Goal: Task Accomplishment & Management: Use online tool/utility

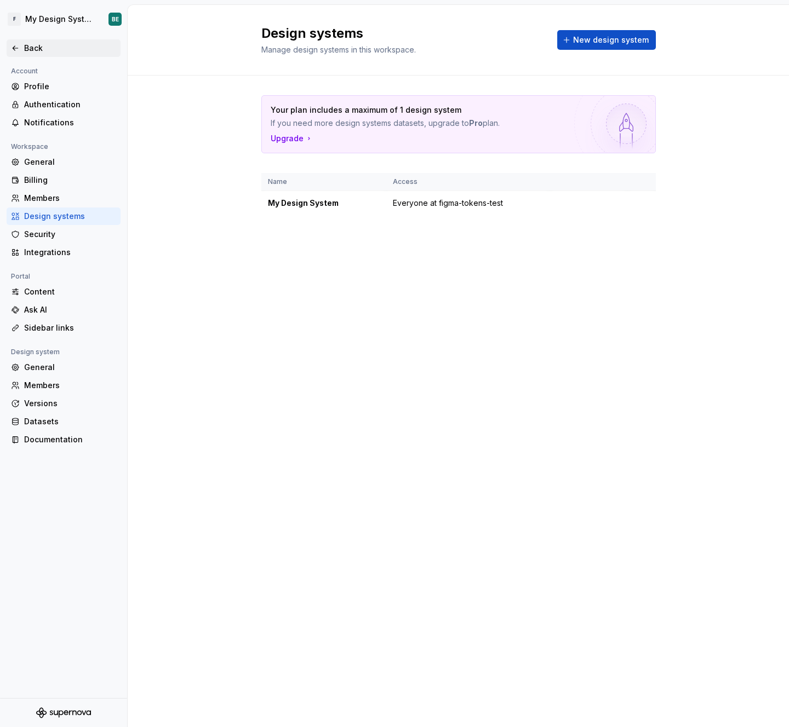
click at [17, 39] on div "Back" at bounding box center [64, 48] width 114 height 18
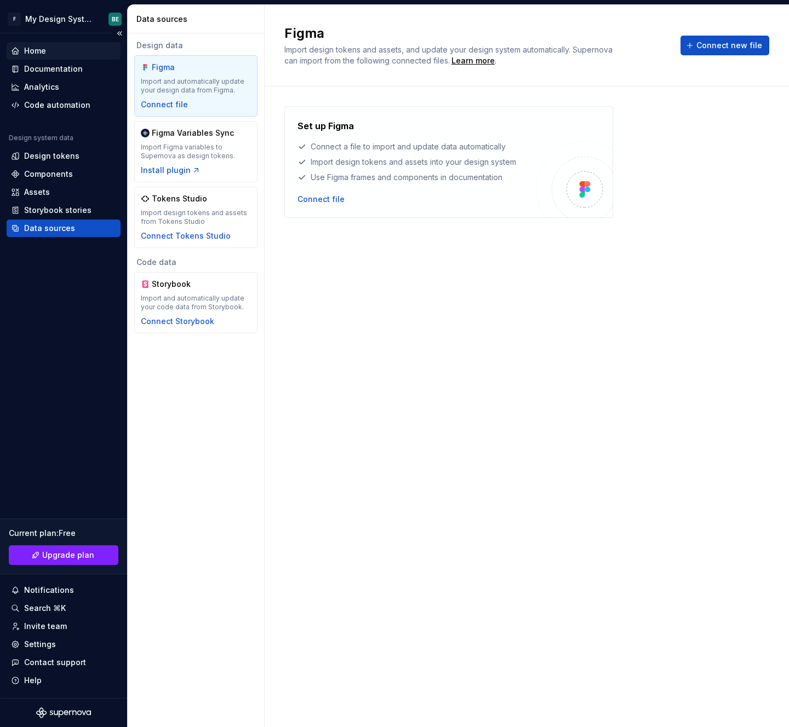
click at [49, 50] on div "Home" at bounding box center [63, 50] width 105 height 11
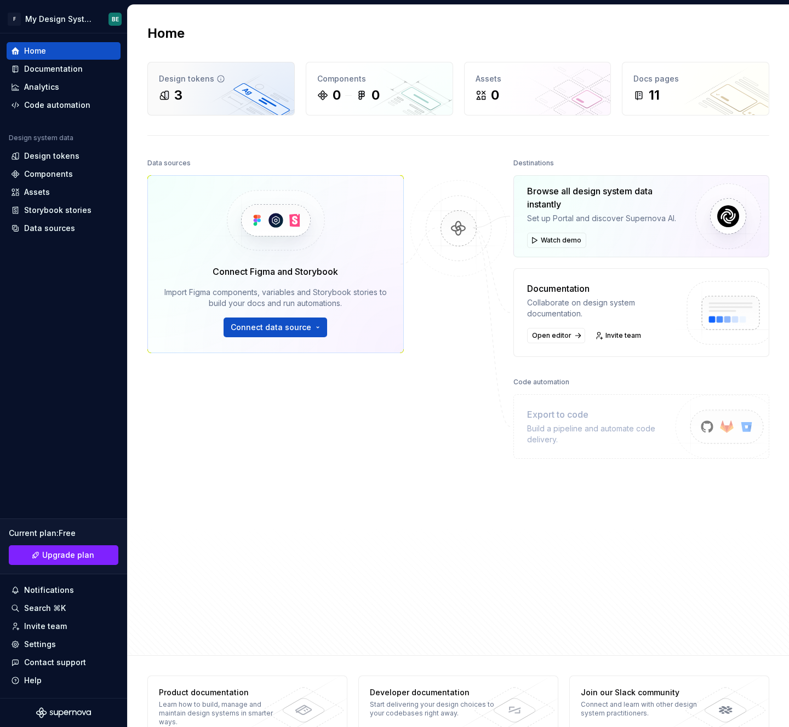
click at [216, 95] on div "3" at bounding box center [221, 96] width 124 height 18
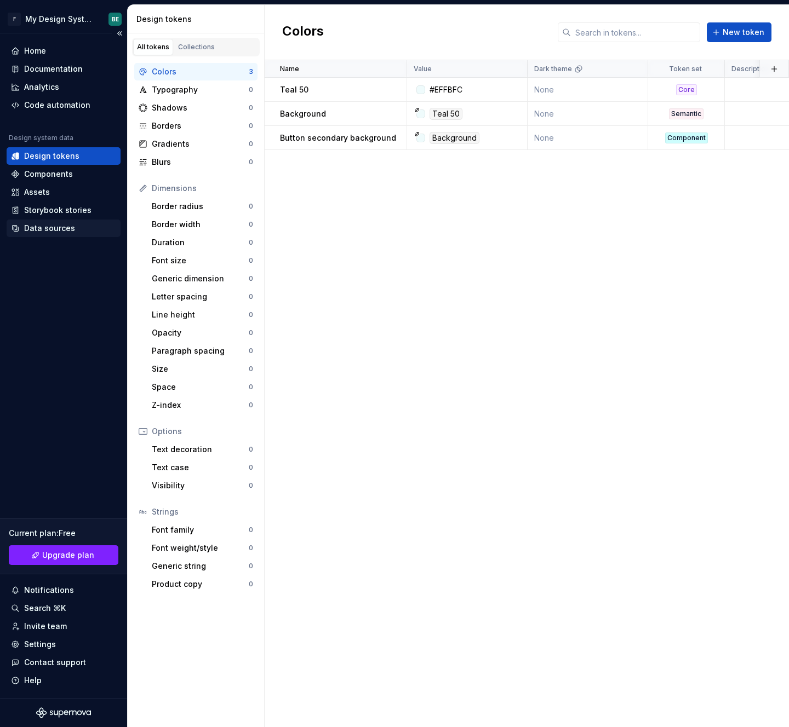
click at [66, 232] on div "Data sources" at bounding box center [49, 228] width 51 height 11
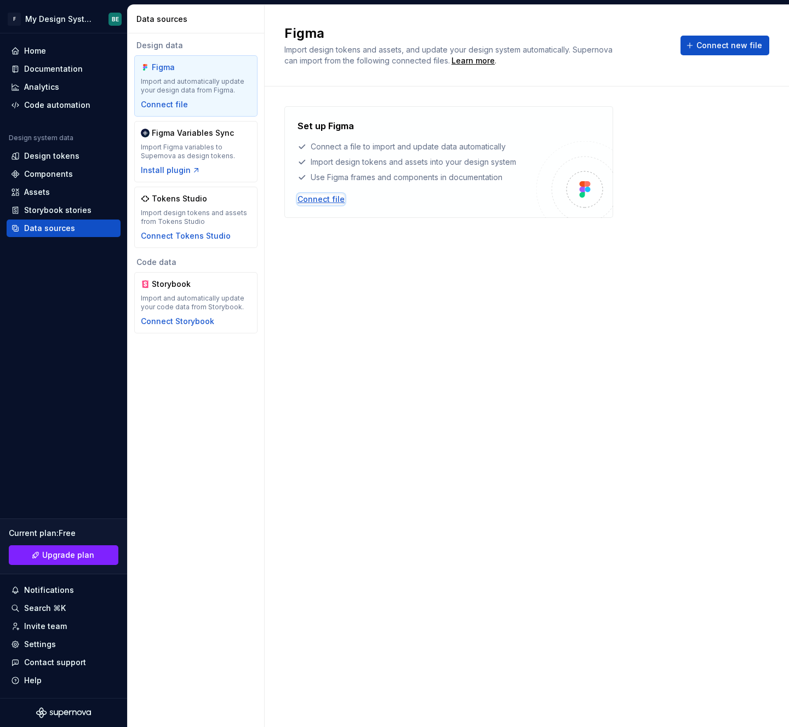
click at [302, 200] on div "Connect file" at bounding box center [320, 199] width 47 height 11
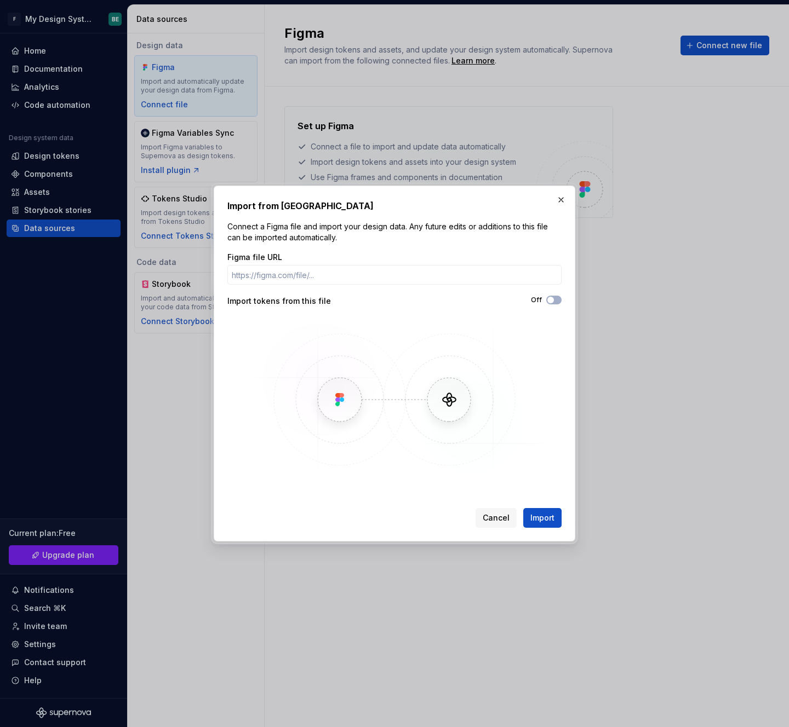
click at [560, 200] on button "button" at bounding box center [560, 199] width 15 height 15
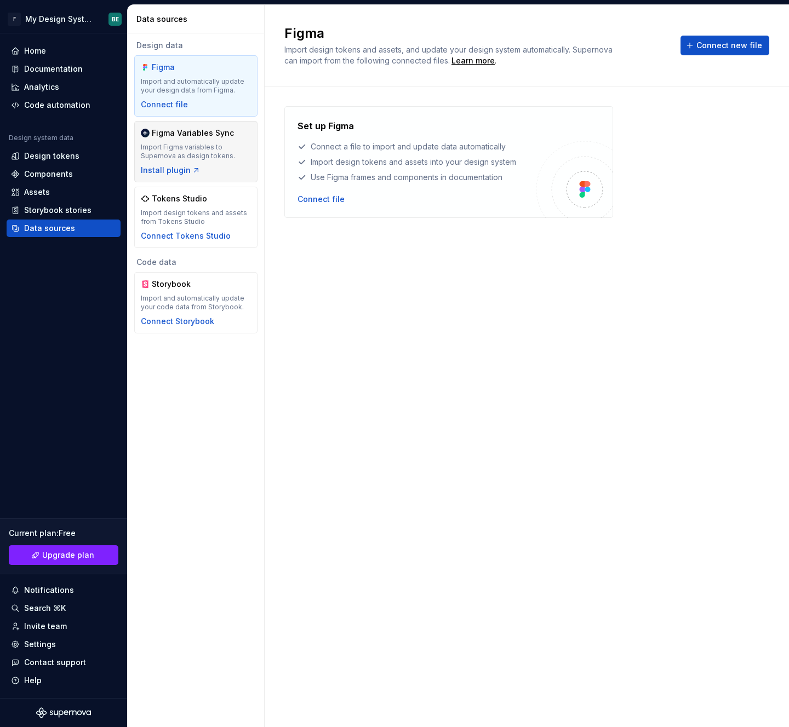
click at [211, 151] on div "Import Figma variables to Supernova as design tokens." at bounding box center [196, 152] width 110 height 18
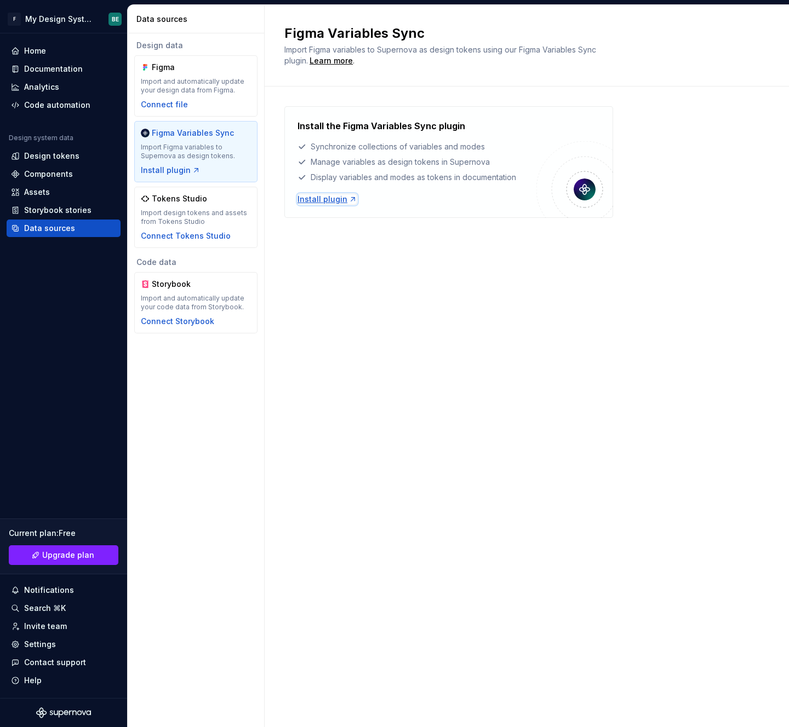
click at [315, 199] on div "Install plugin" at bounding box center [327, 199] width 60 height 11
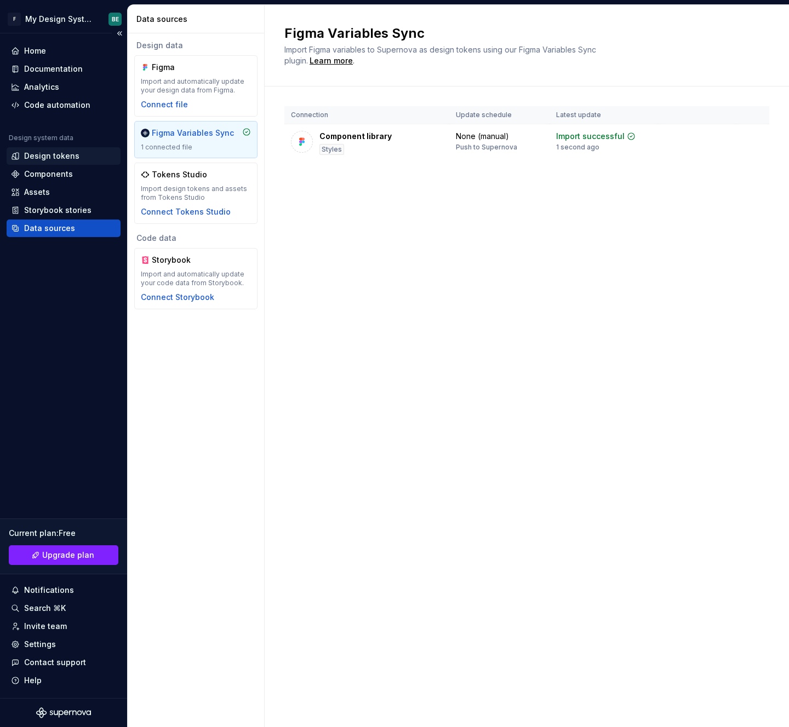
click at [53, 155] on div "Design tokens" at bounding box center [51, 156] width 55 height 11
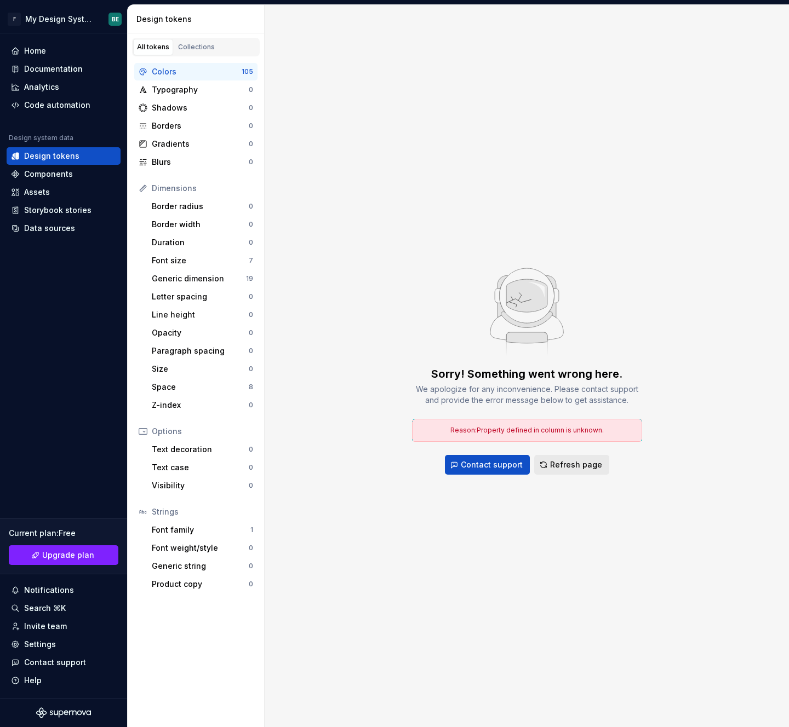
click at [578, 462] on span "Refresh page" at bounding box center [576, 464] width 52 height 11
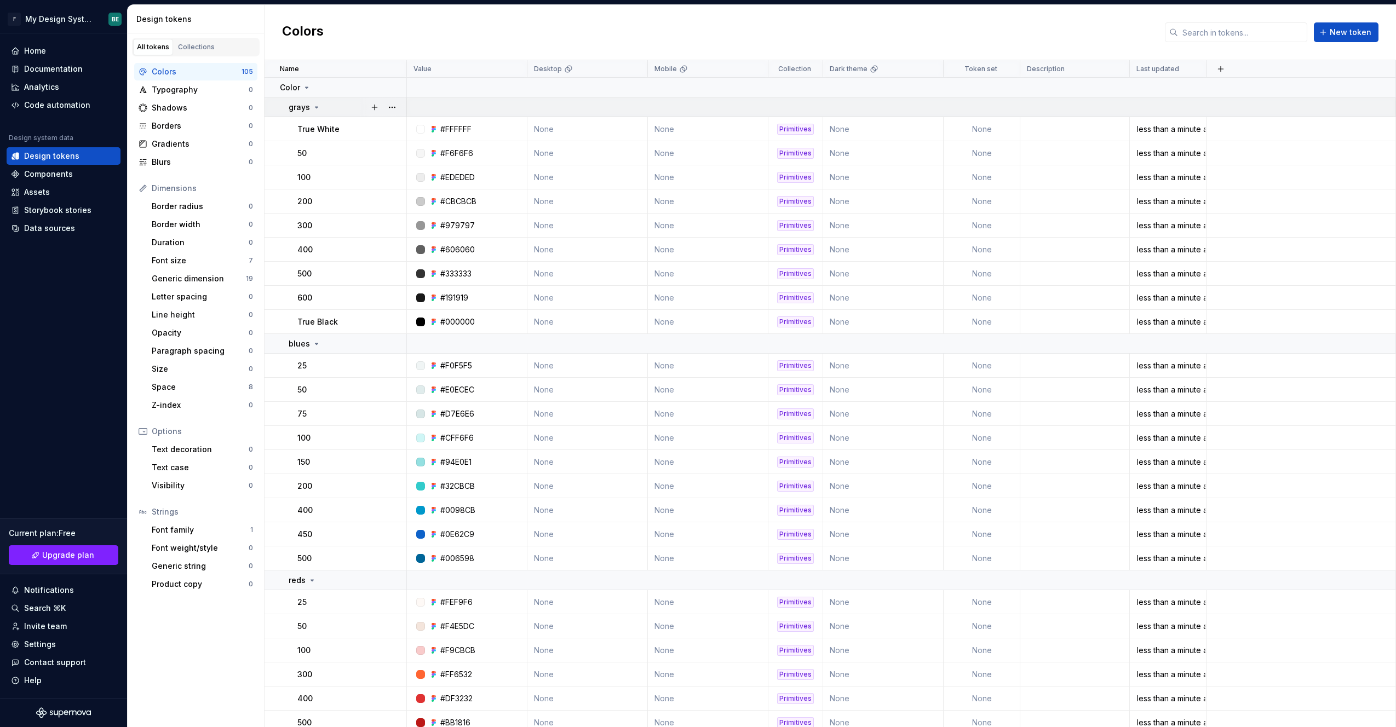
click at [315, 107] on icon at bounding box center [316, 107] width 3 height 1
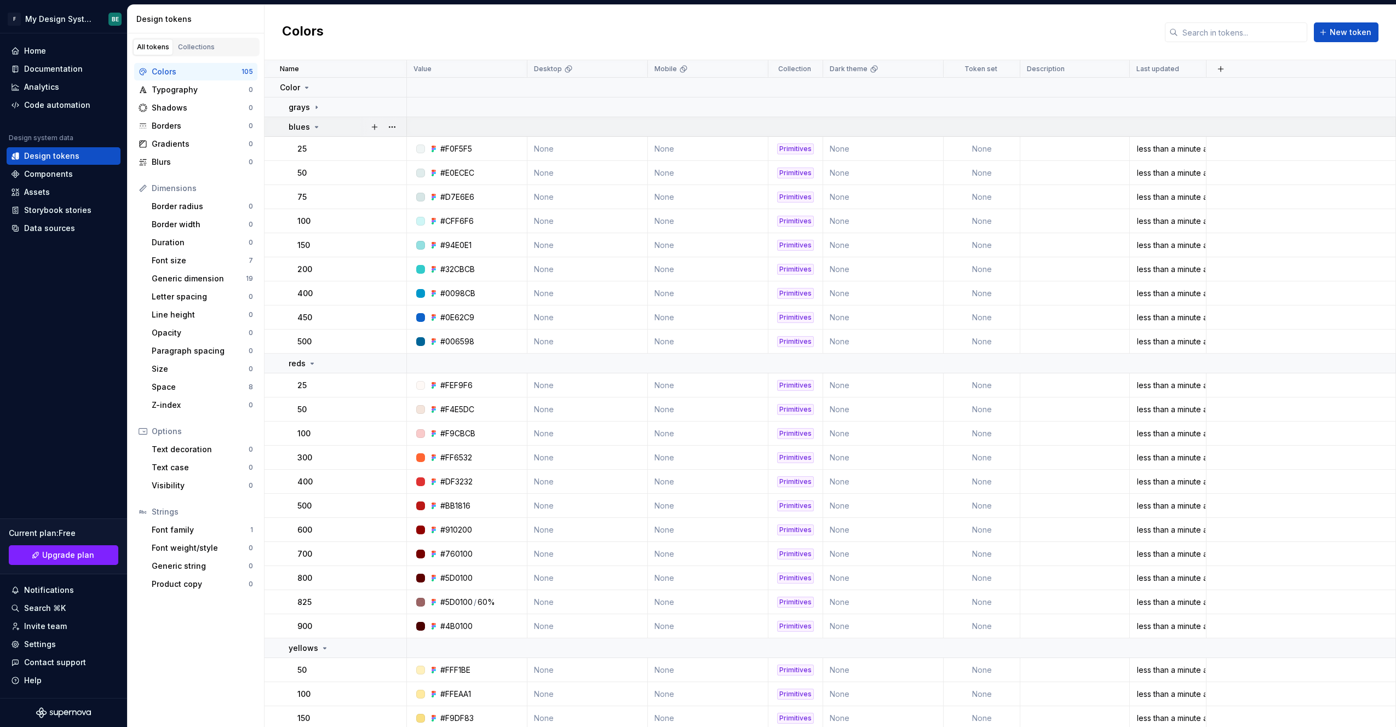
click at [315, 130] on icon at bounding box center [316, 127] width 9 height 9
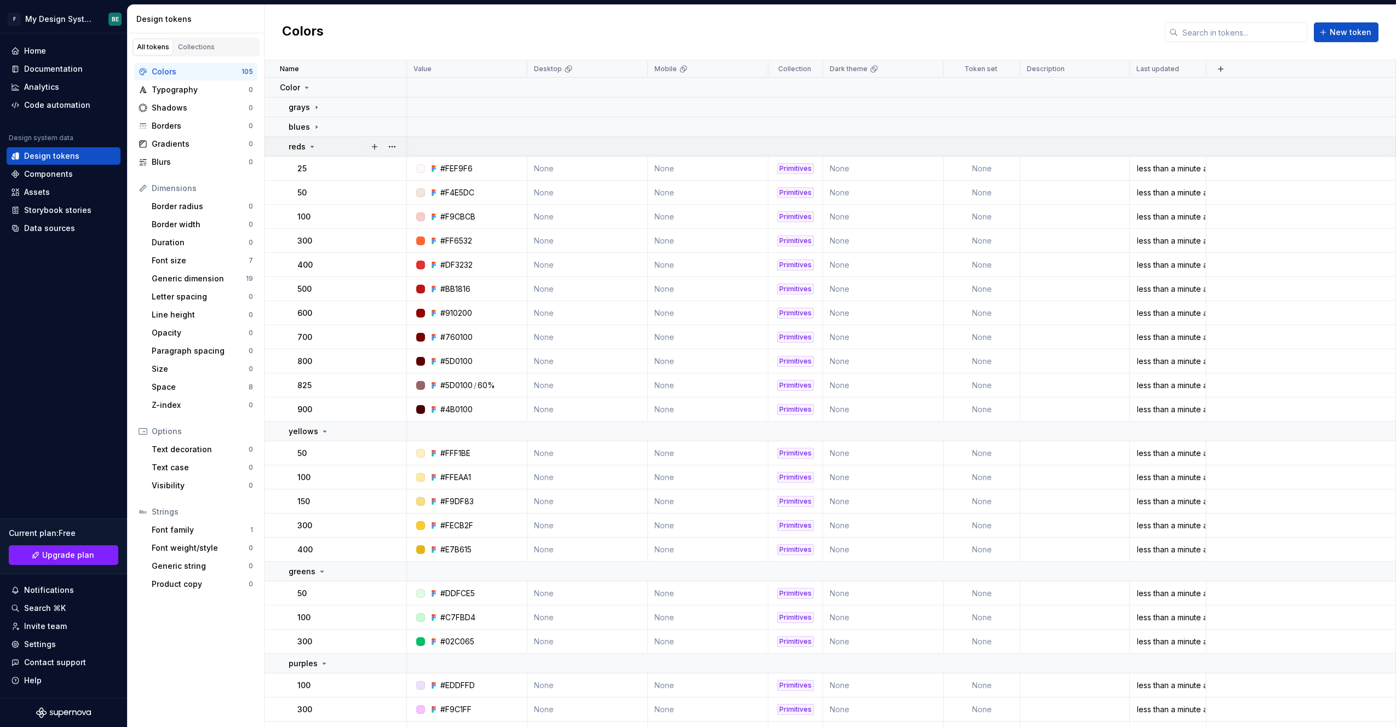
click at [314, 149] on icon at bounding box center [312, 146] width 9 height 9
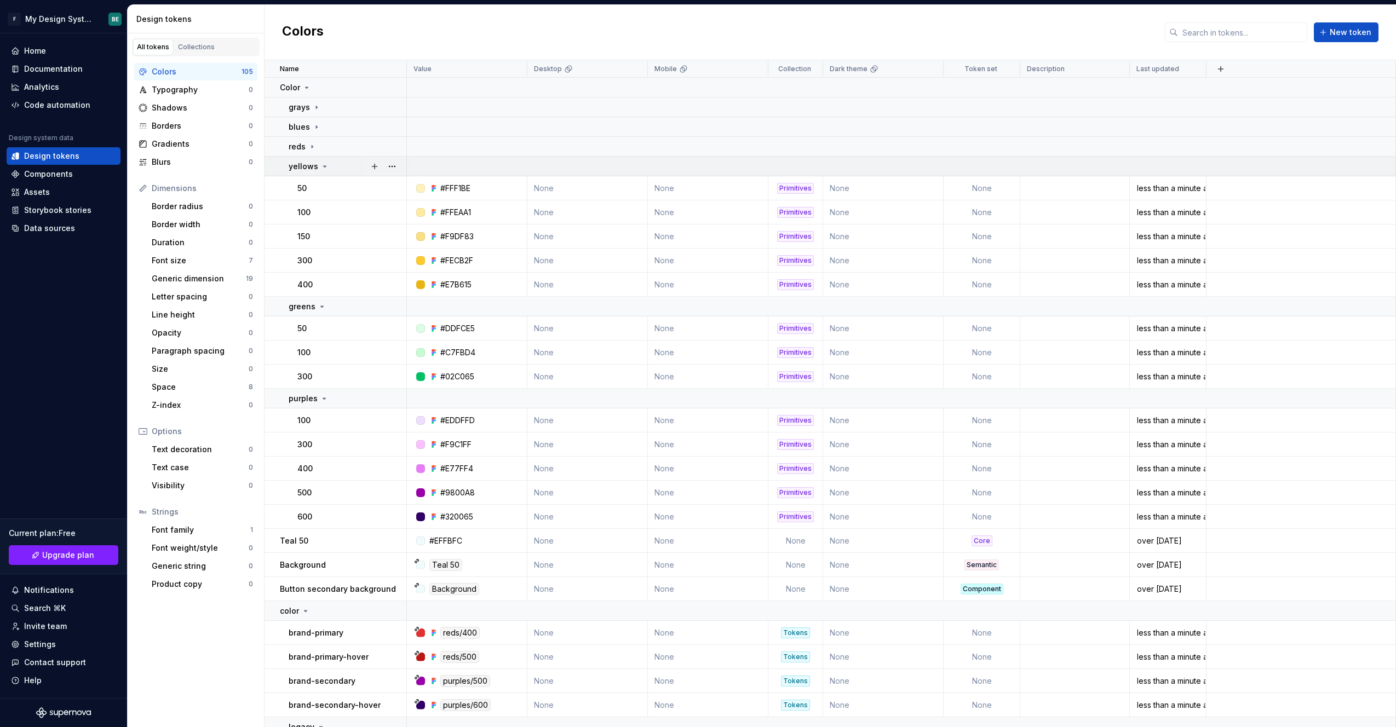
click at [318, 166] on div "yellows" at bounding box center [309, 166] width 41 height 11
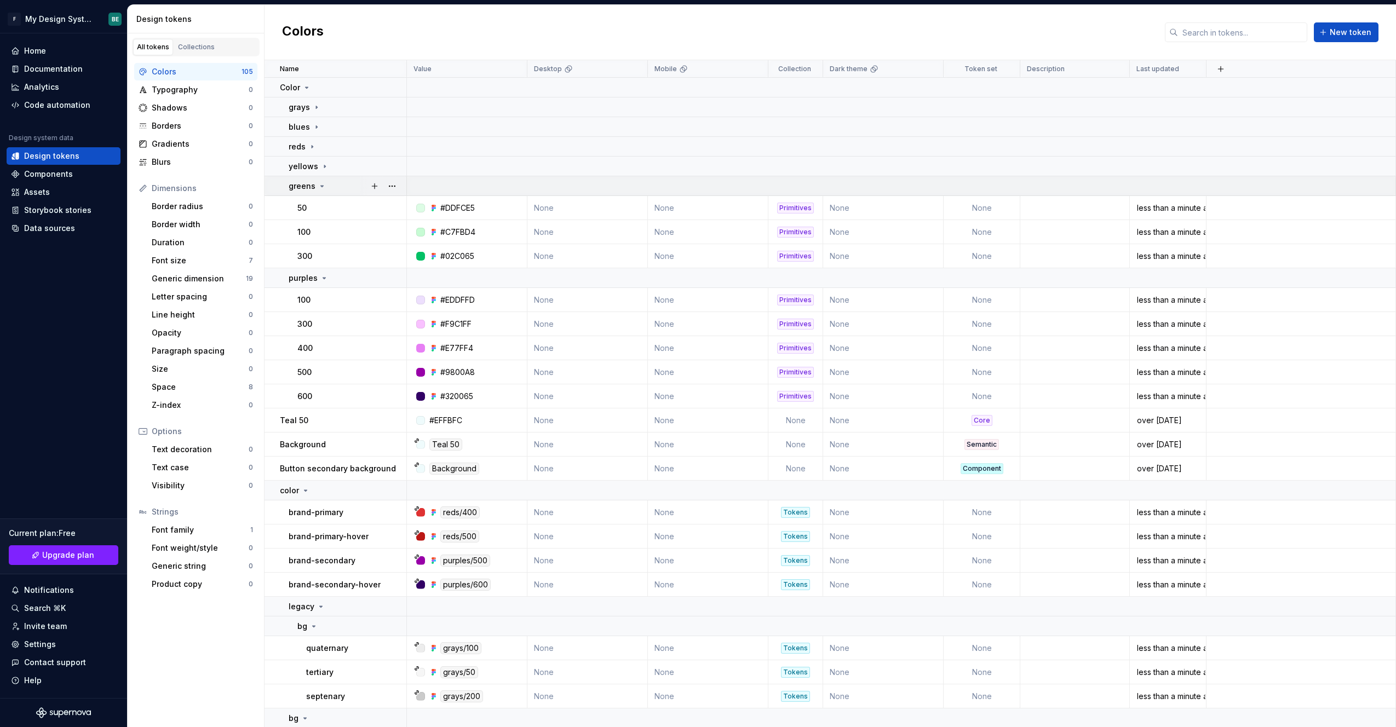
click at [320, 182] on icon at bounding box center [322, 186] width 9 height 9
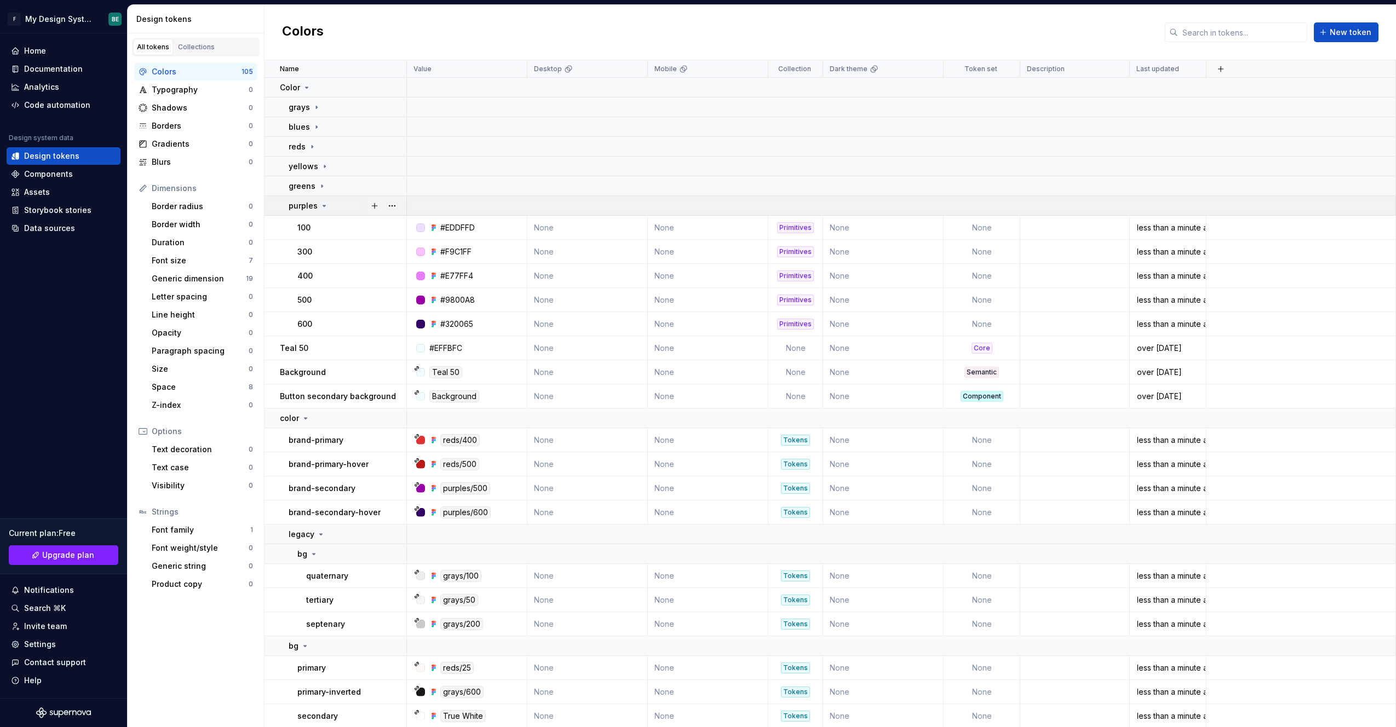
click at [327, 208] on icon at bounding box center [324, 206] width 9 height 9
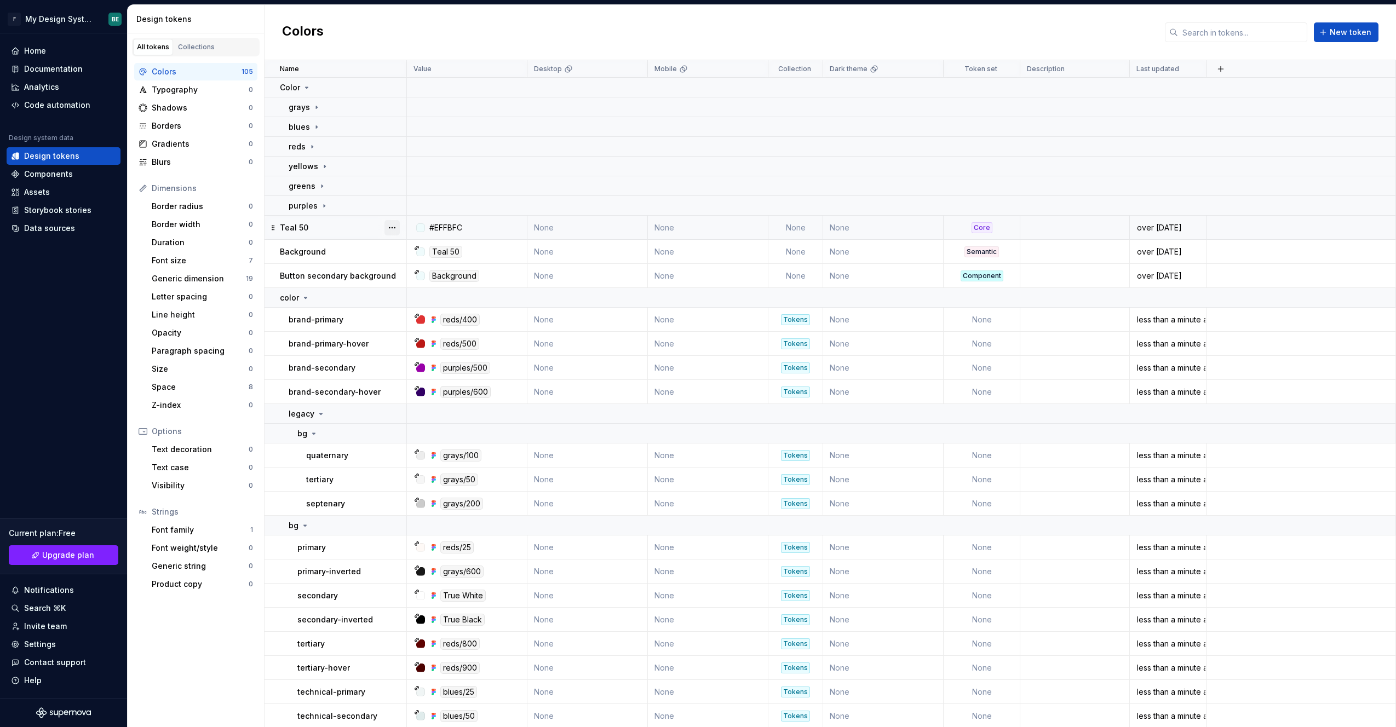
click at [390, 228] on button "button" at bounding box center [391, 227] width 15 height 15
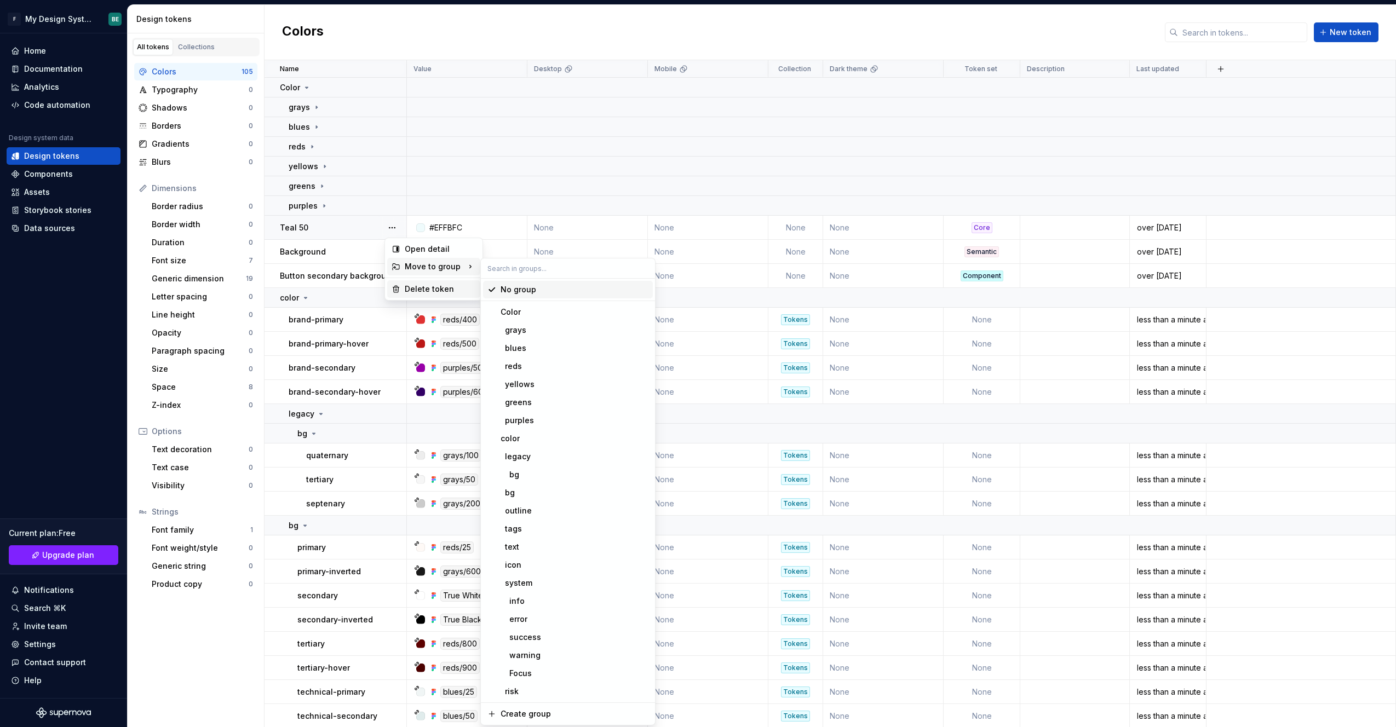
click at [417, 291] on div "Delete token" at bounding box center [440, 289] width 71 height 11
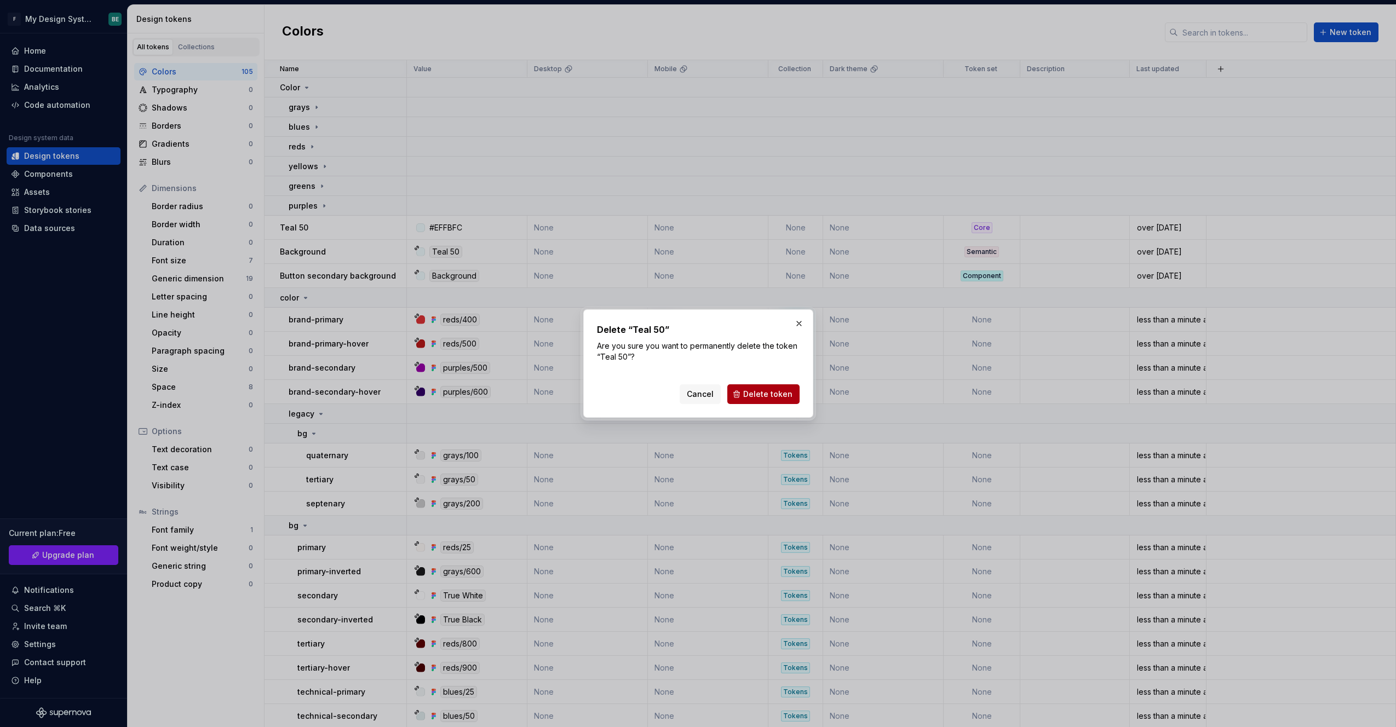
click at [779, 393] on span "Delete token" at bounding box center [767, 394] width 49 height 11
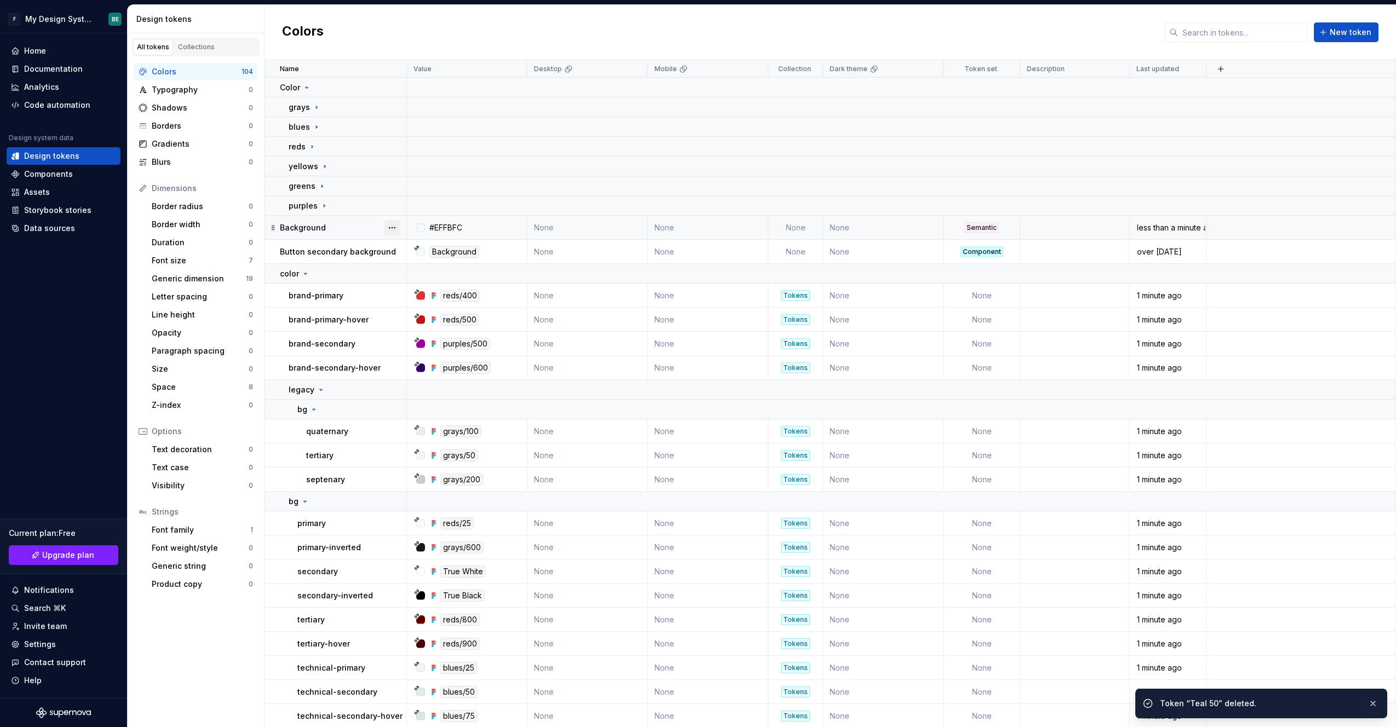
click at [392, 229] on button "button" at bounding box center [391, 227] width 15 height 15
click at [461, 288] on div "Delete token" at bounding box center [440, 289] width 71 height 11
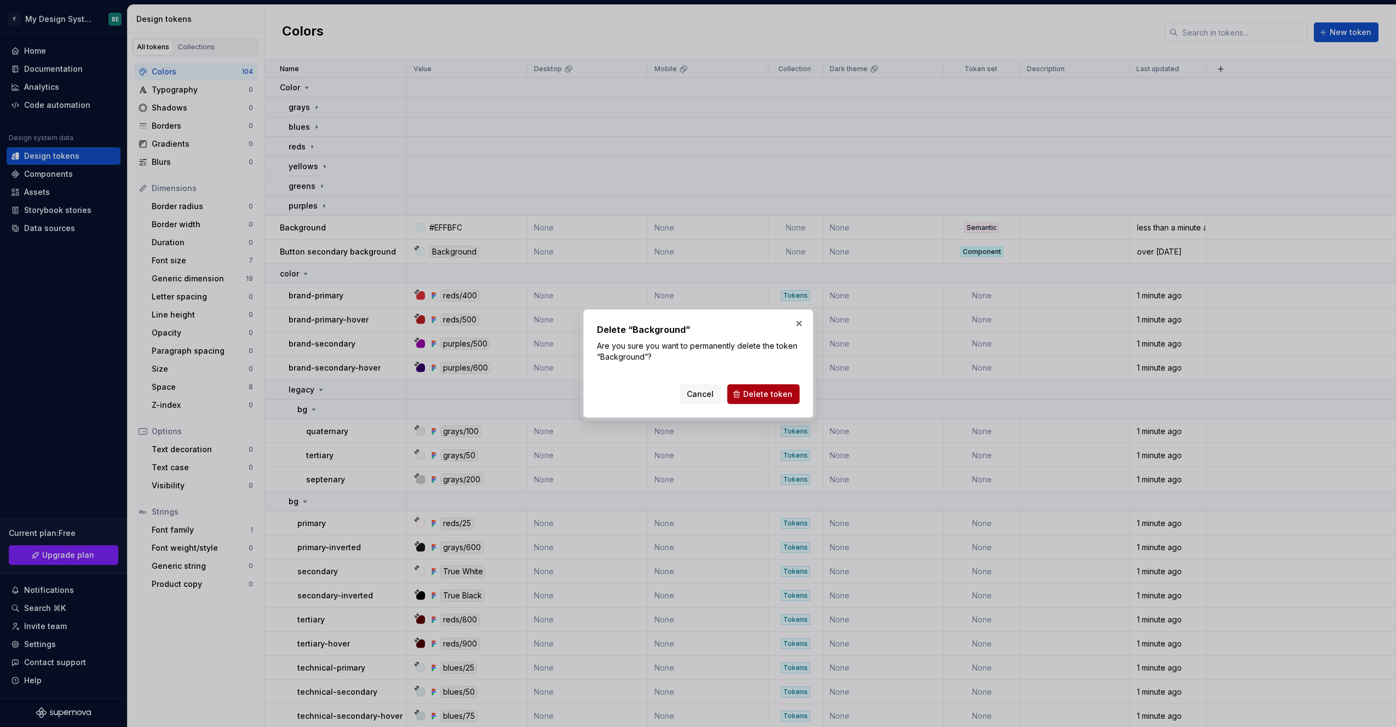
click at [784, 394] on span "Delete token" at bounding box center [767, 394] width 49 height 11
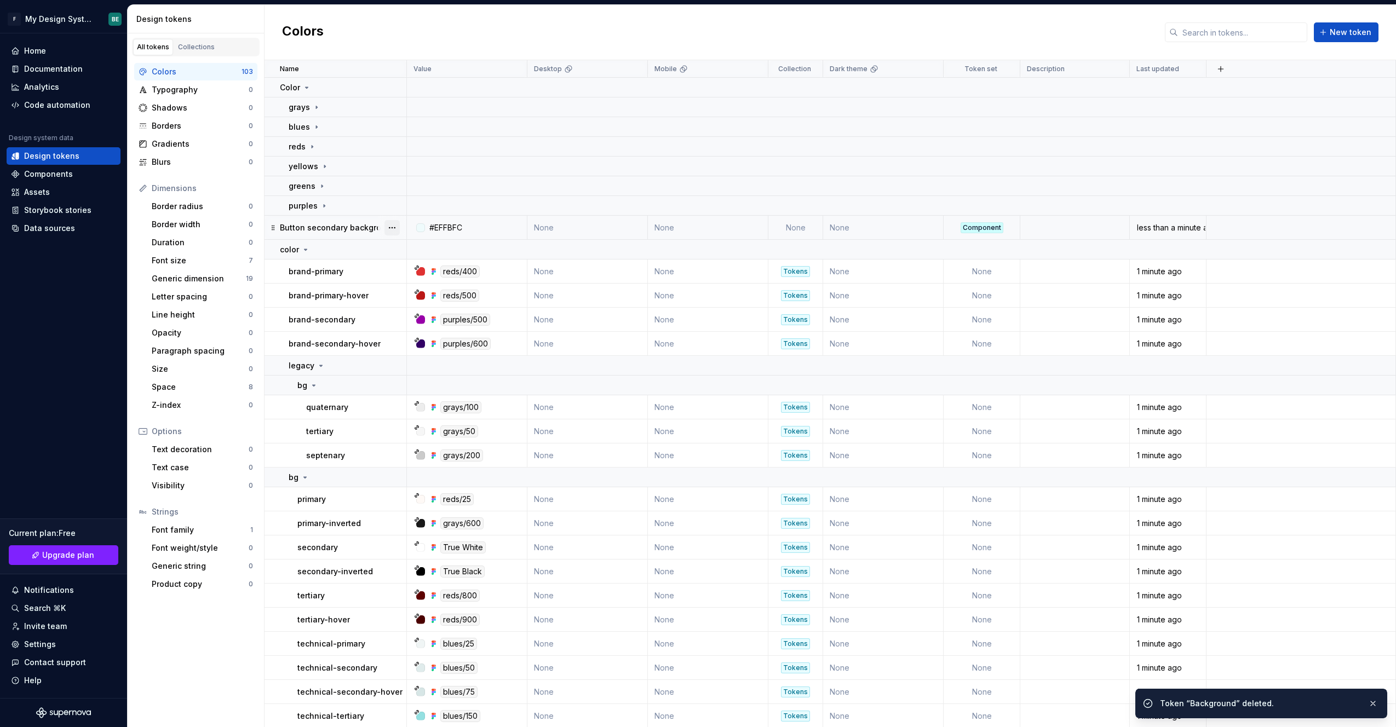
click at [395, 228] on button "button" at bounding box center [391, 227] width 15 height 15
click at [454, 290] on div "Delete token" at bounding box center [440, 289] width 71 height 11
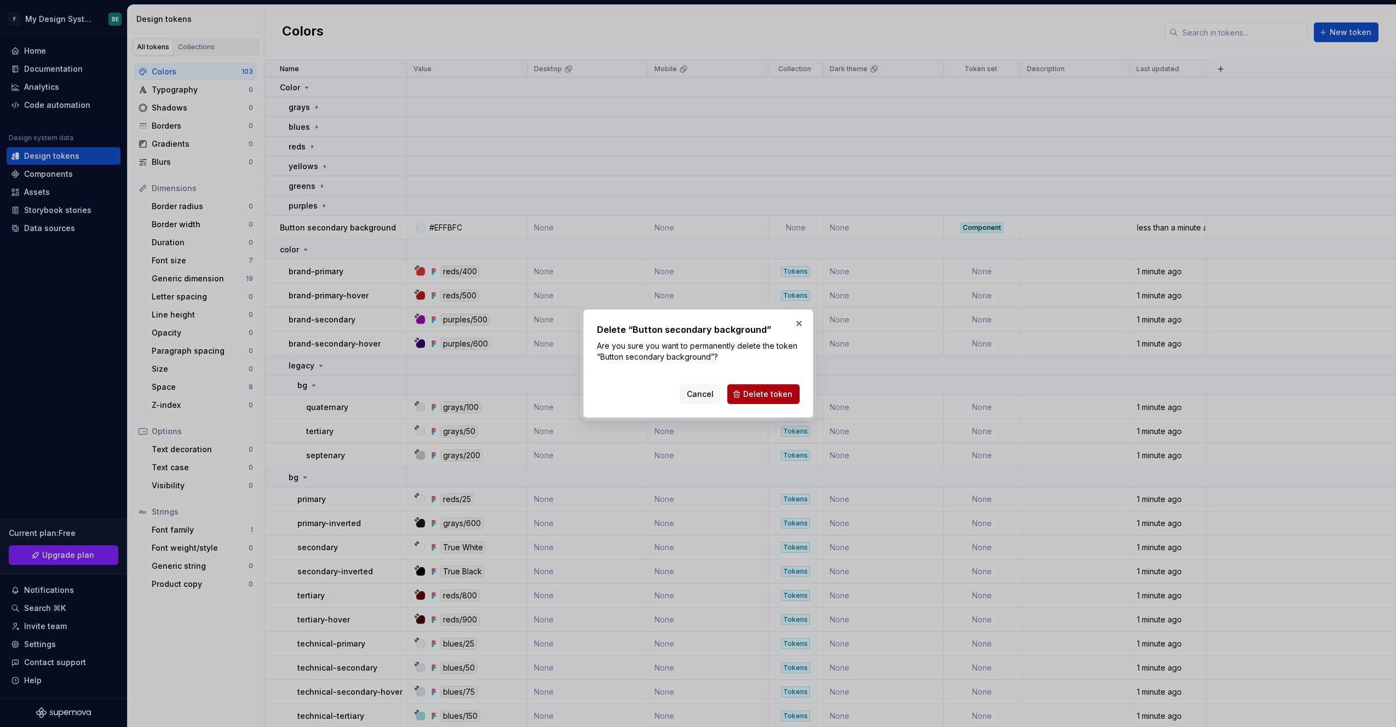
click at [749, 398] on span "Delete token" at bounding box center [767, 394] width 49 height 11
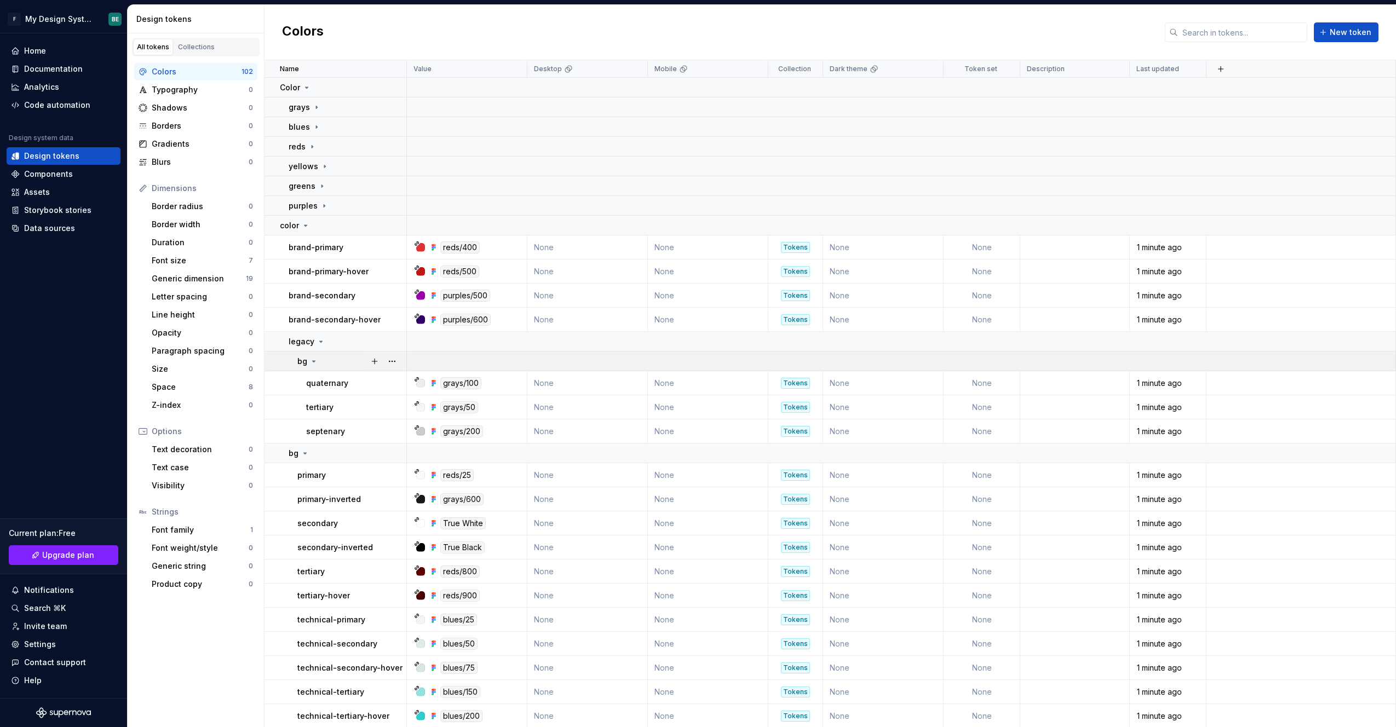
click at [315, 360] on icon at bounding box center [313, 361] width 9 height 9
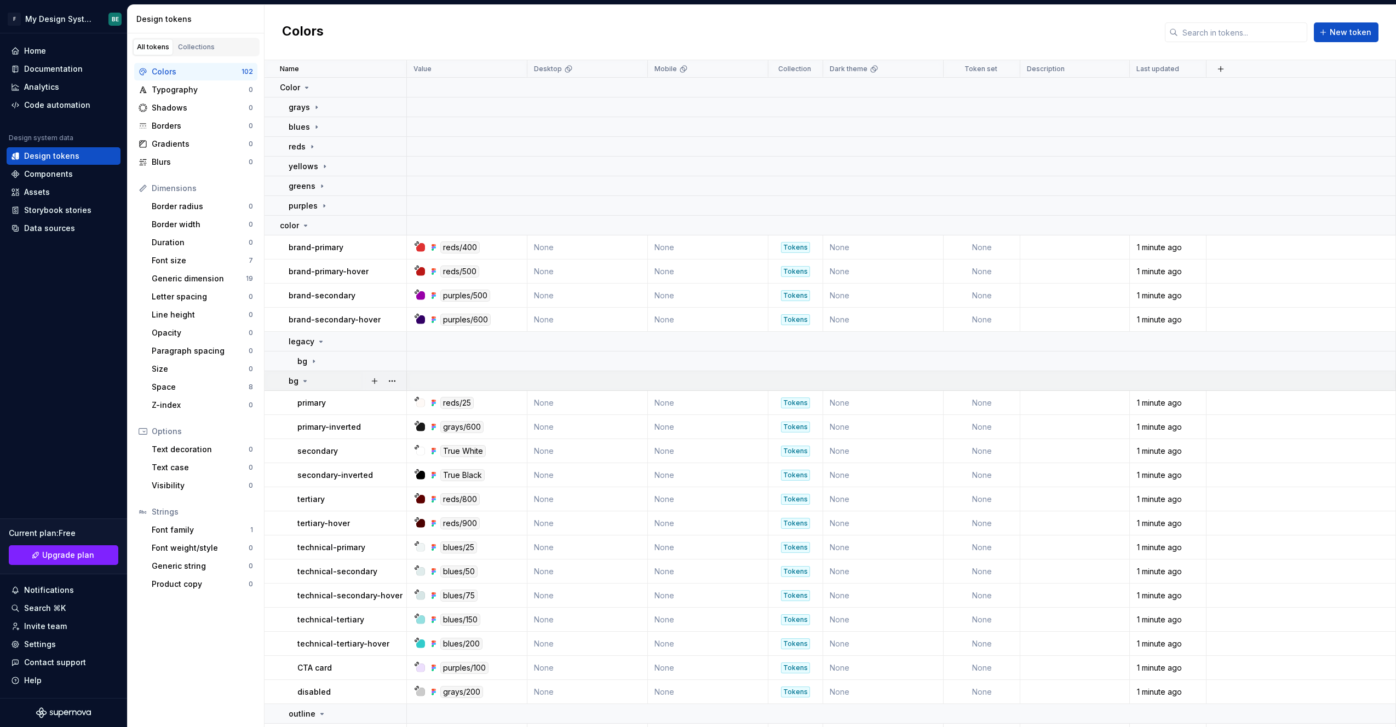
click at [307, 382] on icon at bounding box center [305, 381] width 9 height 9
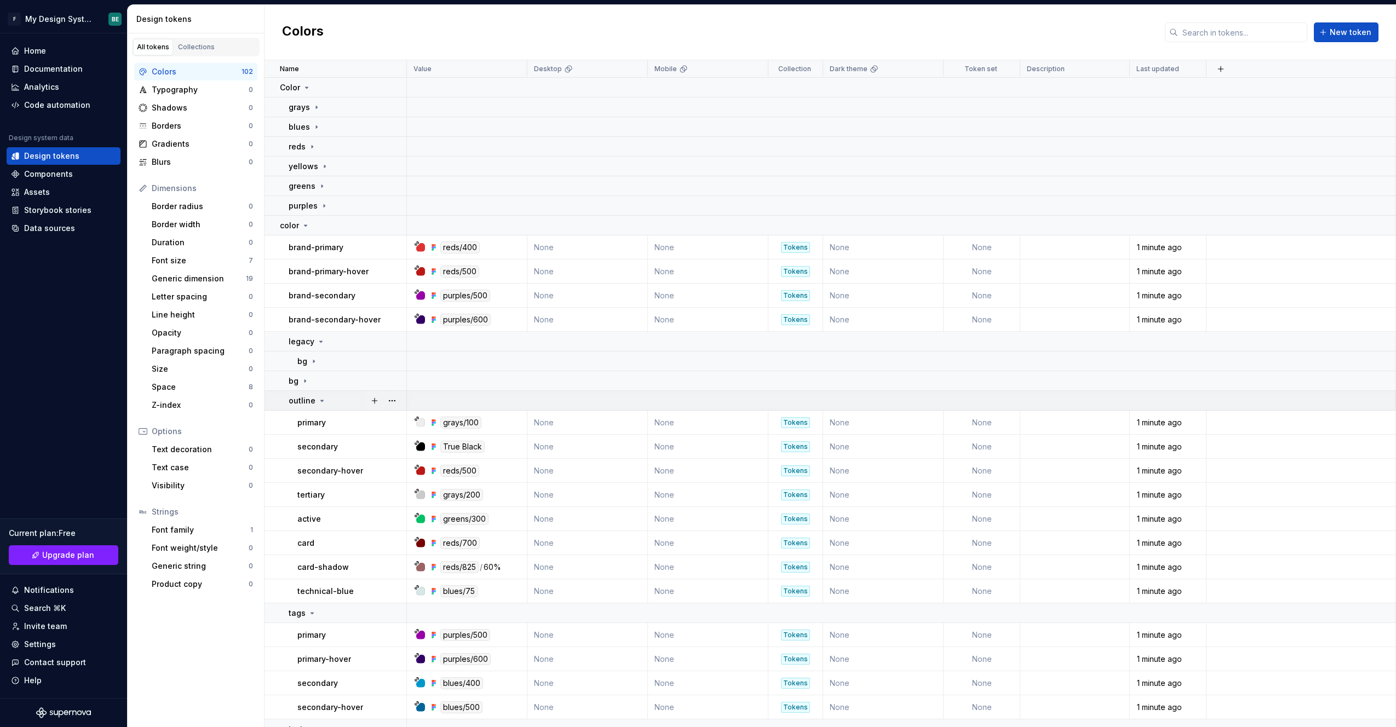
click at [319, 402] on icon at bounding box center [322, 400] width 9 height 9
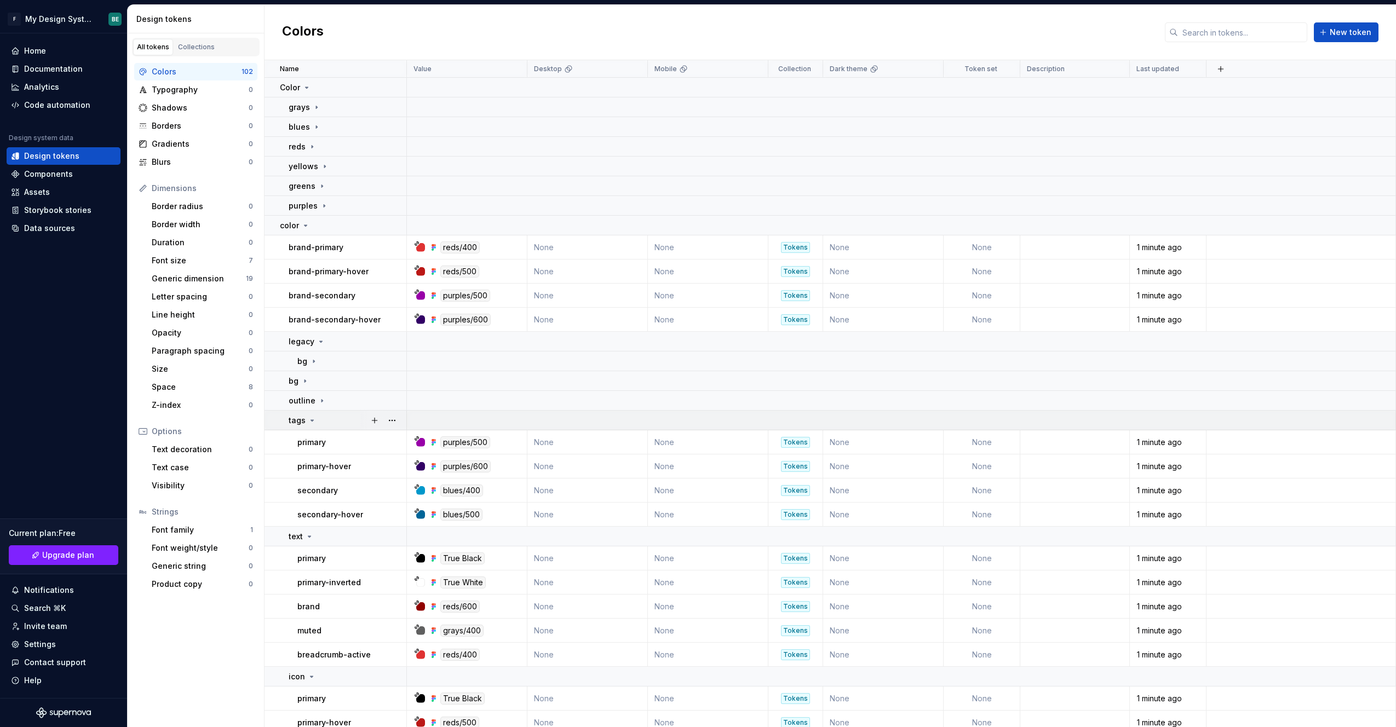
click at [308, 419] on icon at bounding box center [312, 420] width 9 height 9
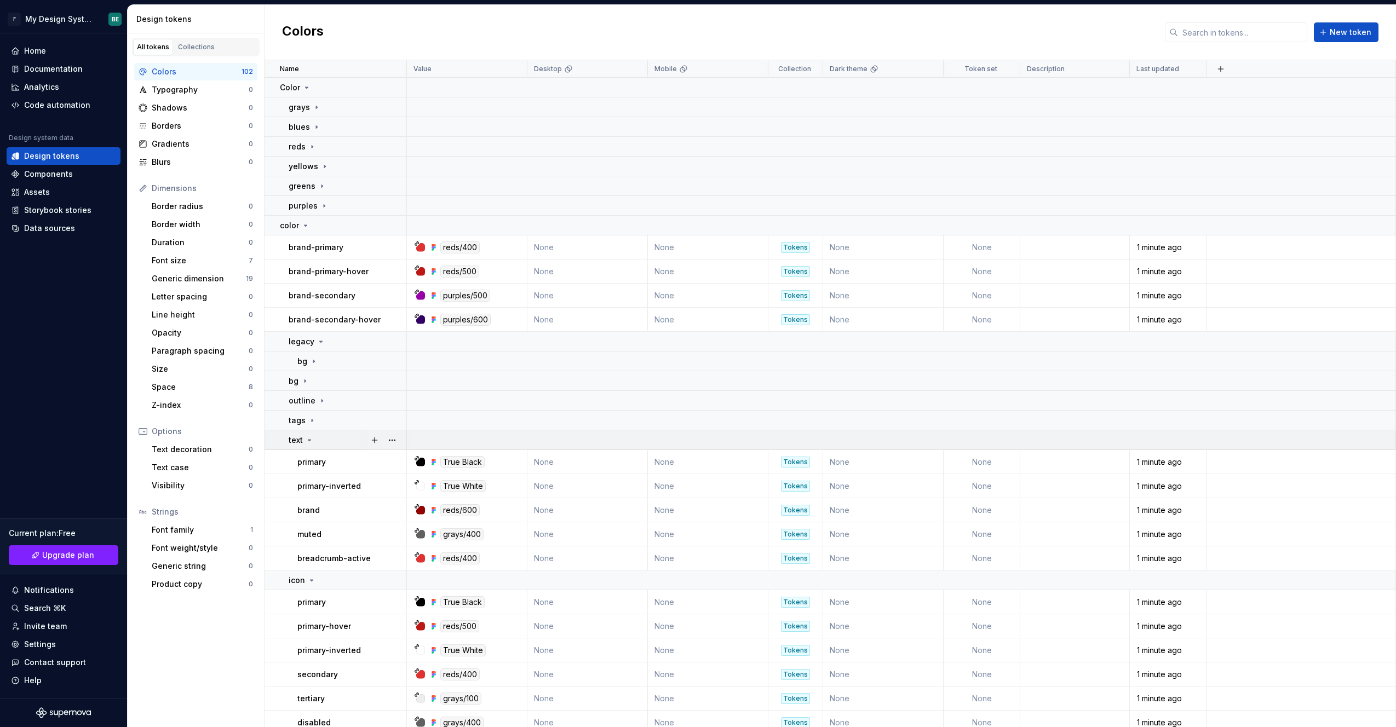
click at [311, 440] on icon at bounding box center [309, 440] width 9 height 9
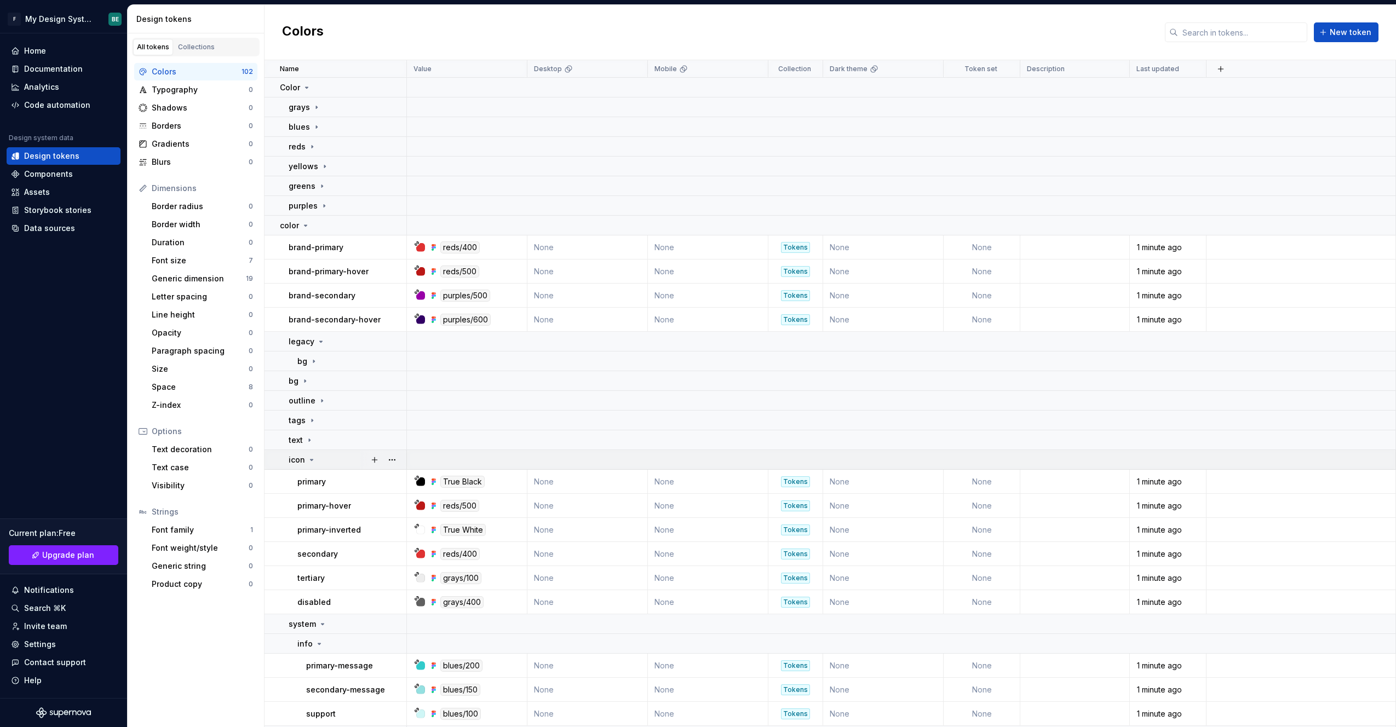
click at [305, 459] on div "icon" at bounding box center [302, 459] width 27 height 11
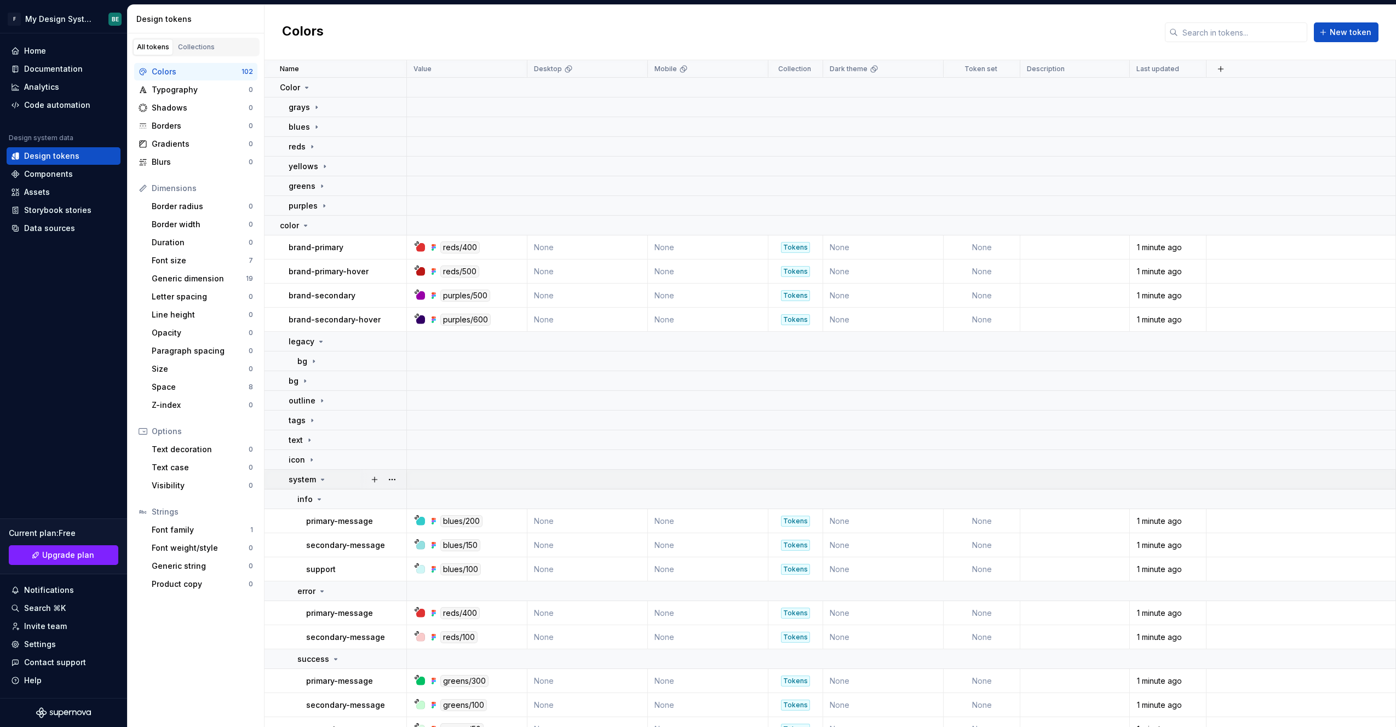
click at [320, 469] on icon at bounding box center [322, 479] width 9 height 9
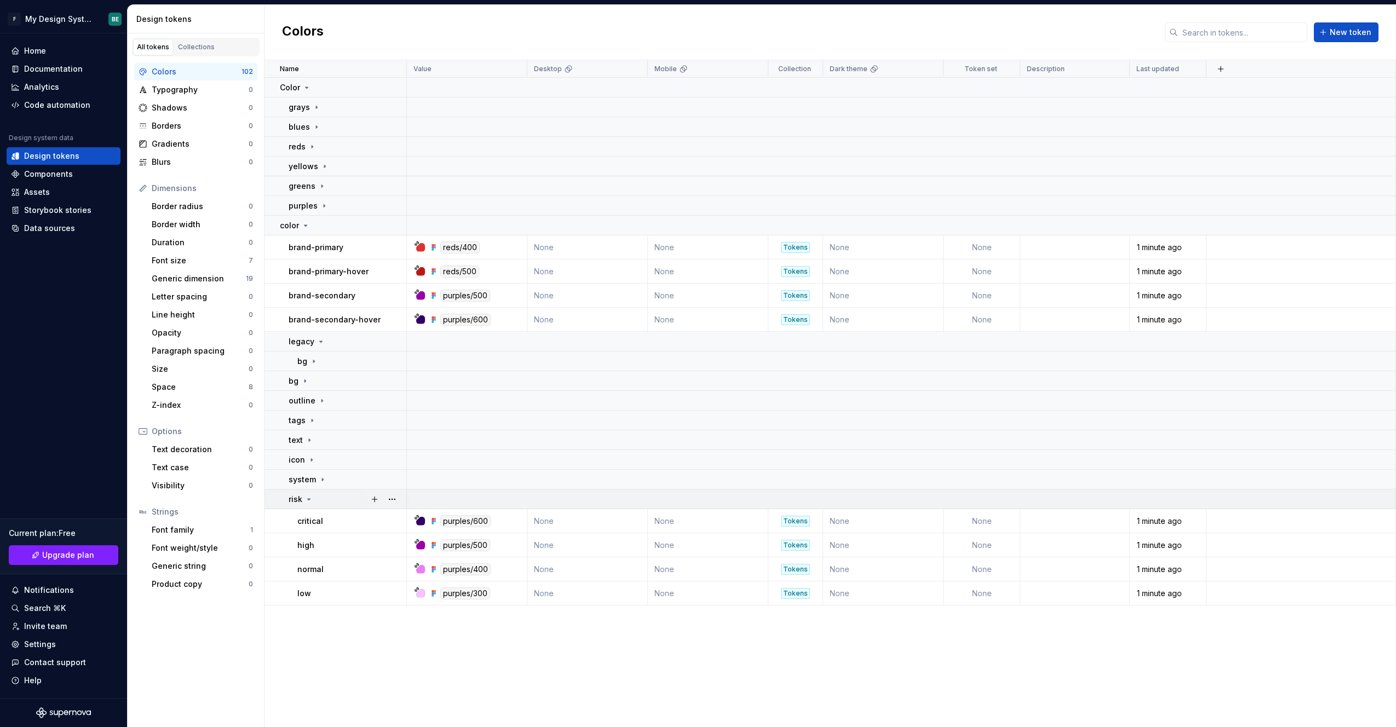
click at [311, 469] on icon at bounding box center [308, 499] width 9 height 9
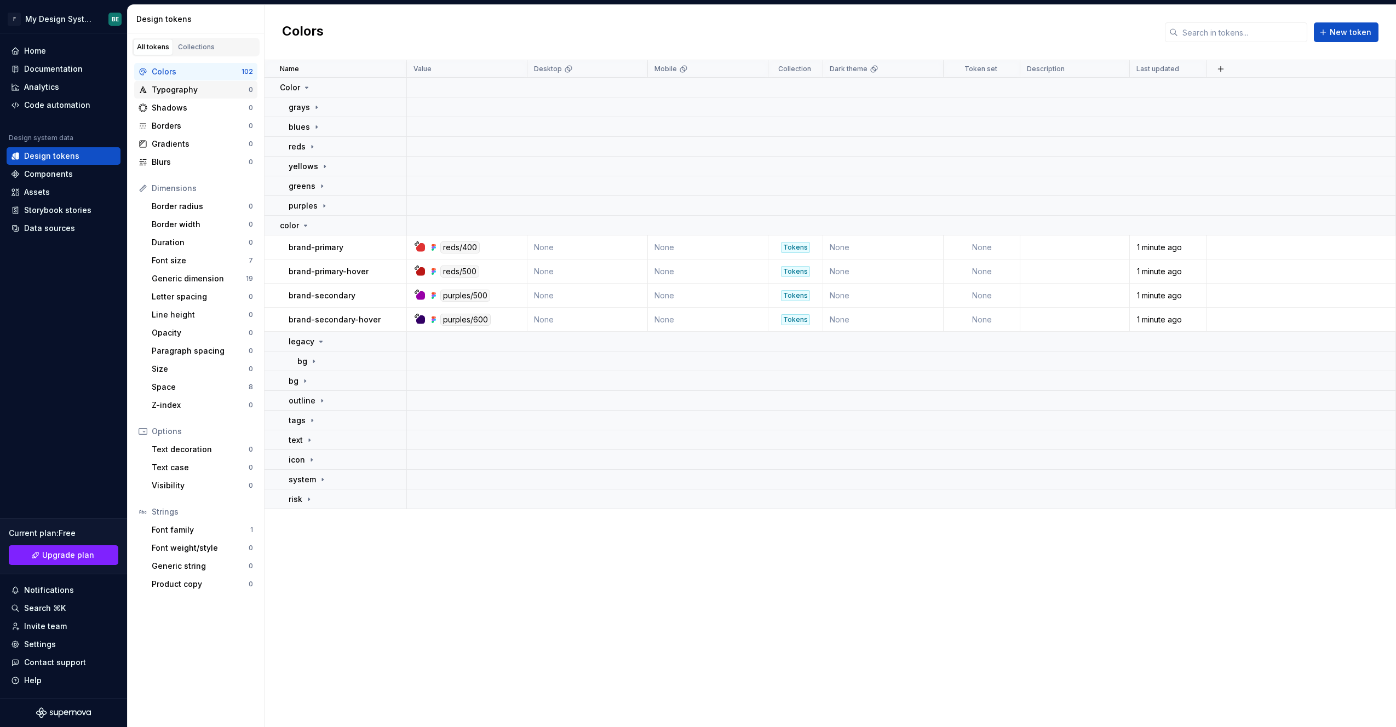
click at [184, 81] on div "Typography 0" at bounding box center [195, 90] width 123 height 18
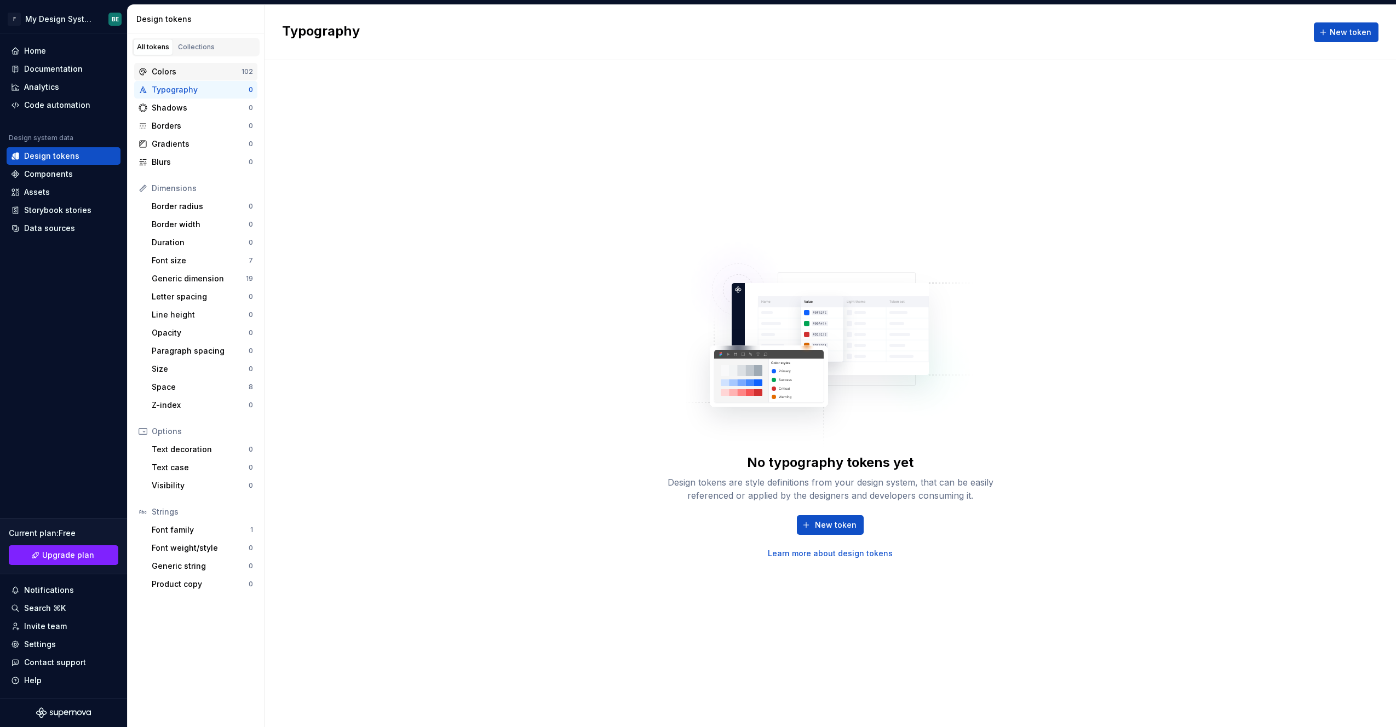
click at [186, 73] on div "Colors" at bounding box center [197, 71] width 90 height 11
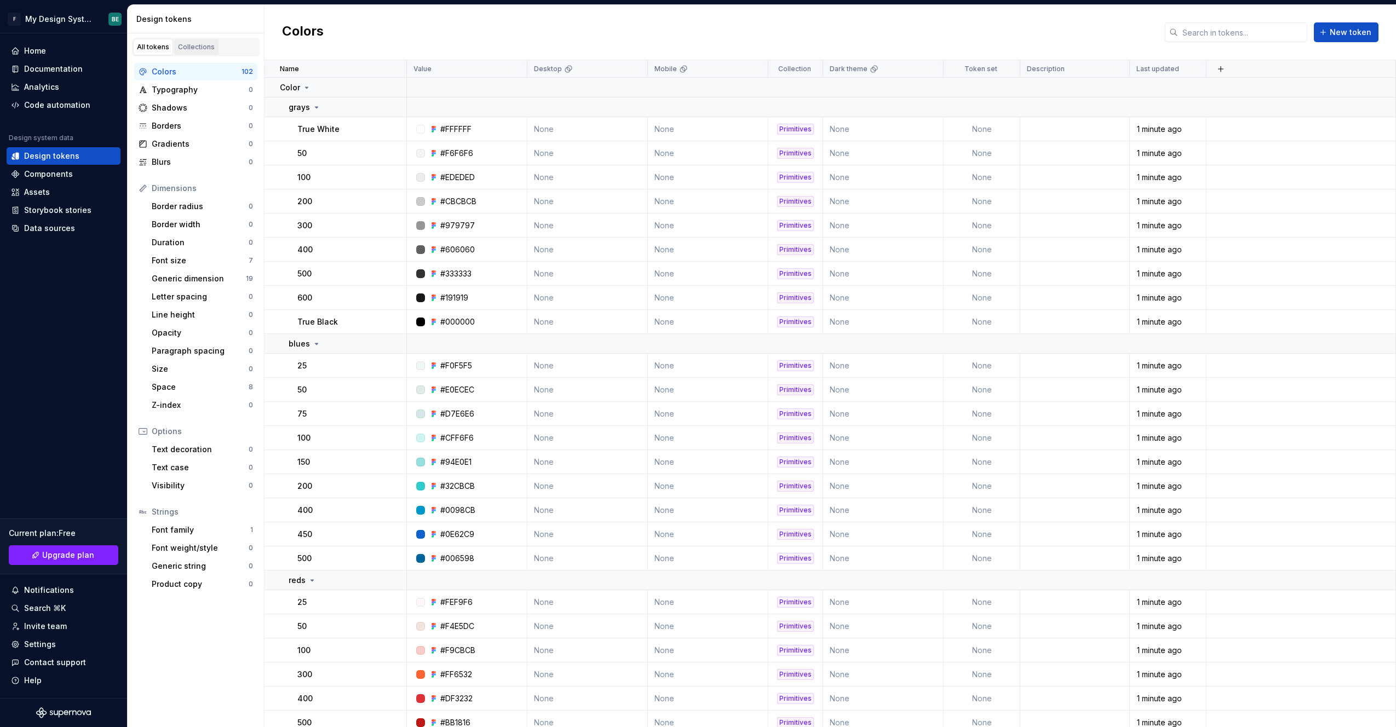
click at [195, 48] on div "Collections" at bounding box center [196, 47] width 37 height 9
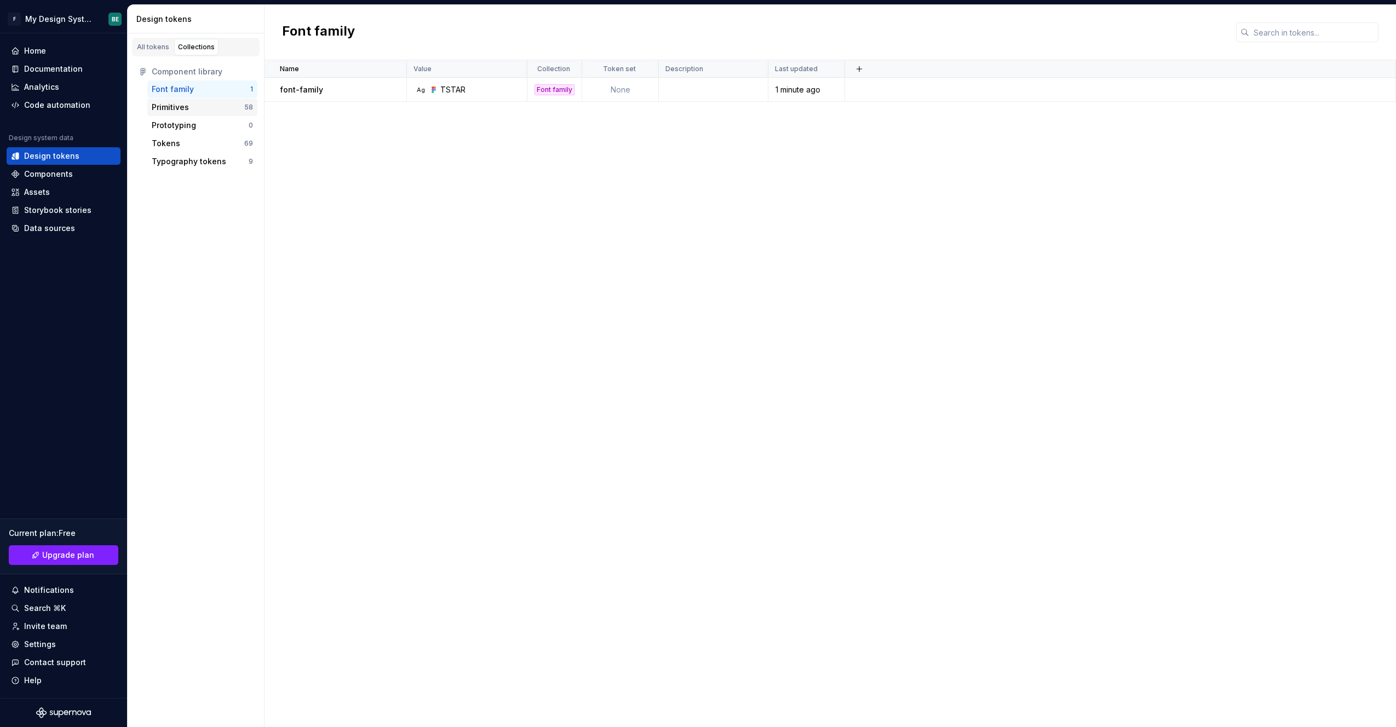
click at [174, 110] on div "Primitives" at bounding box center [170, 107] width 37 height 11
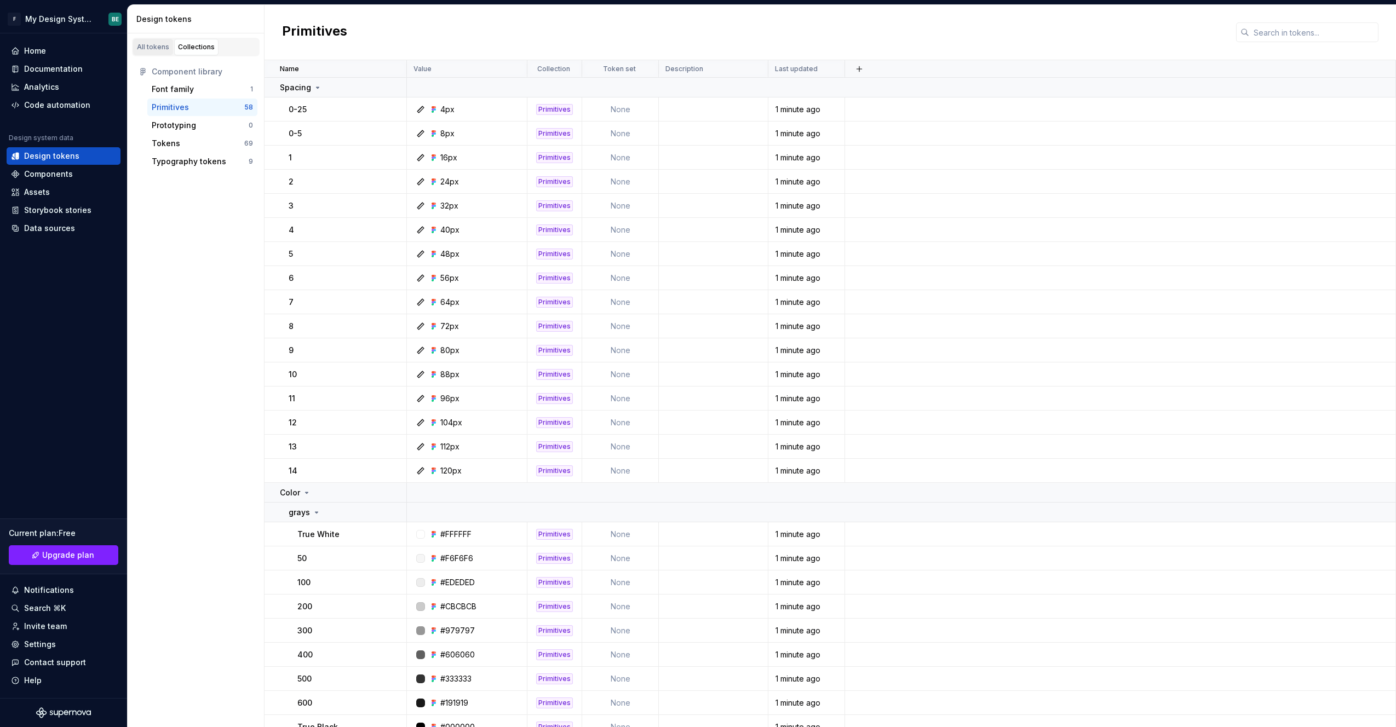
click at [163, 48] on div "All tokens" at bounding box center [153, 47] width 32 height 9
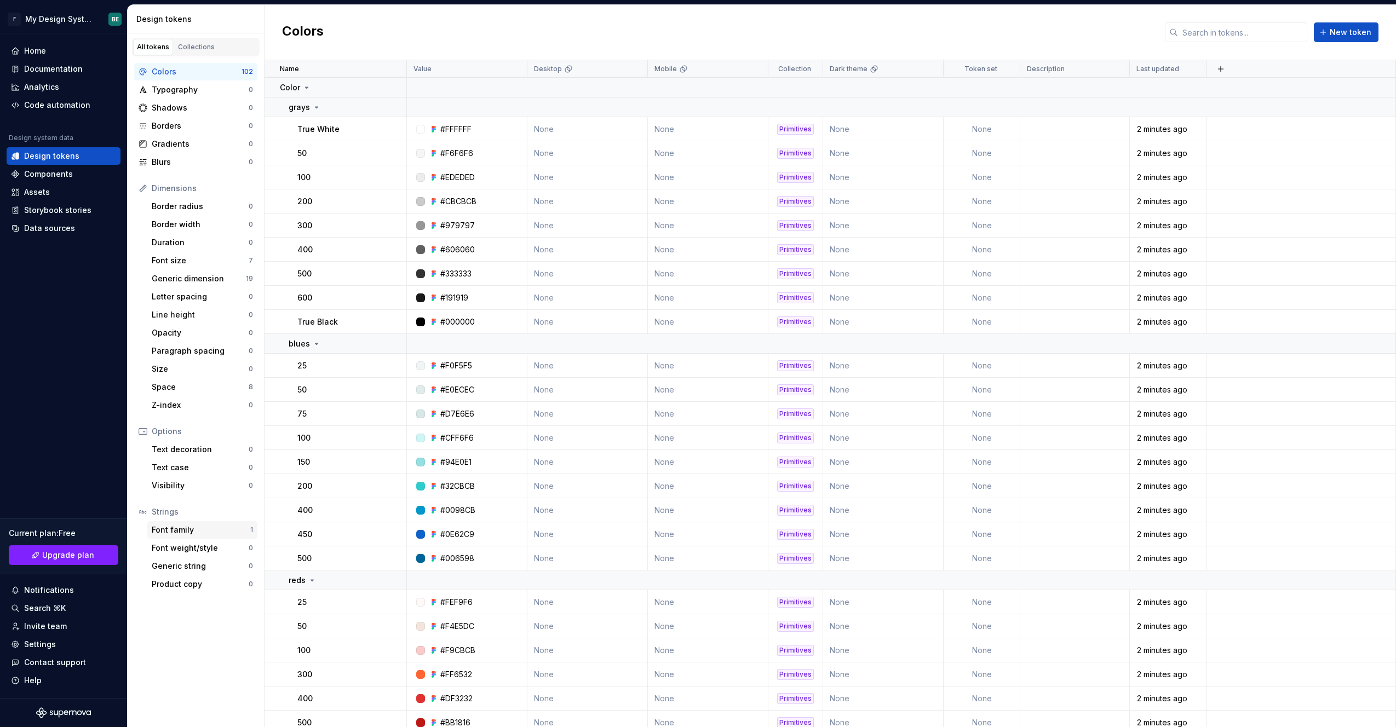
click at [187, 469] on div "Font family" at bounding box center [201, 530] width 99 height 11
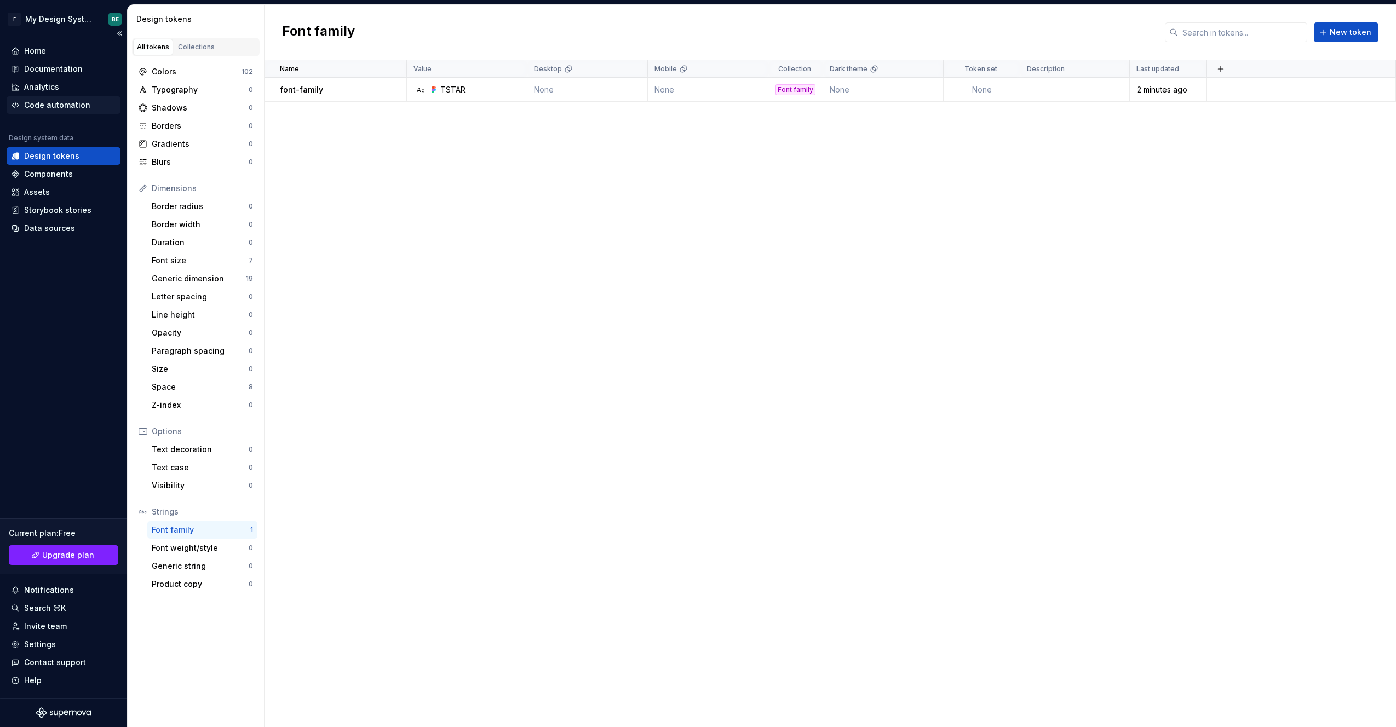
click at [68, 103] on div "Code automation" at bounding box center [57, 105] width 66 height 11
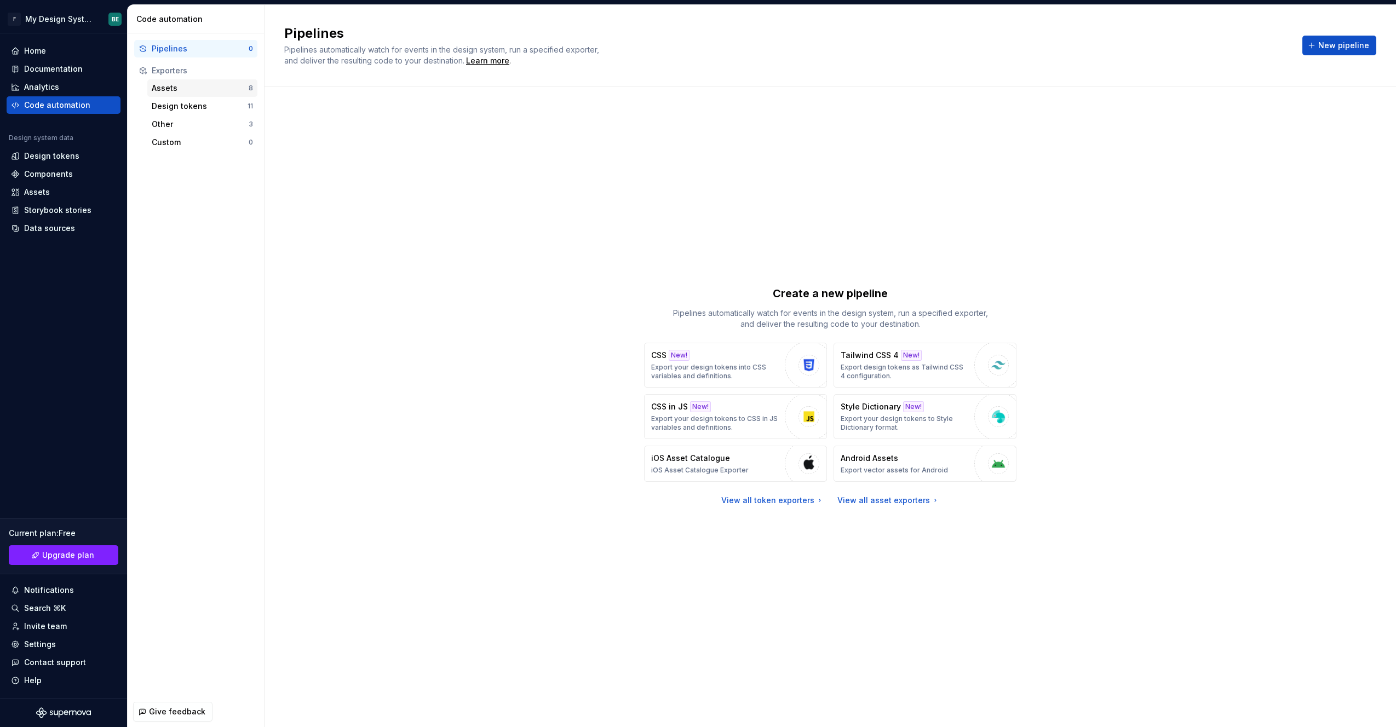
click at [168, 94] on div "Assets 8" at bounding box center [202, 88] width 110 height 18
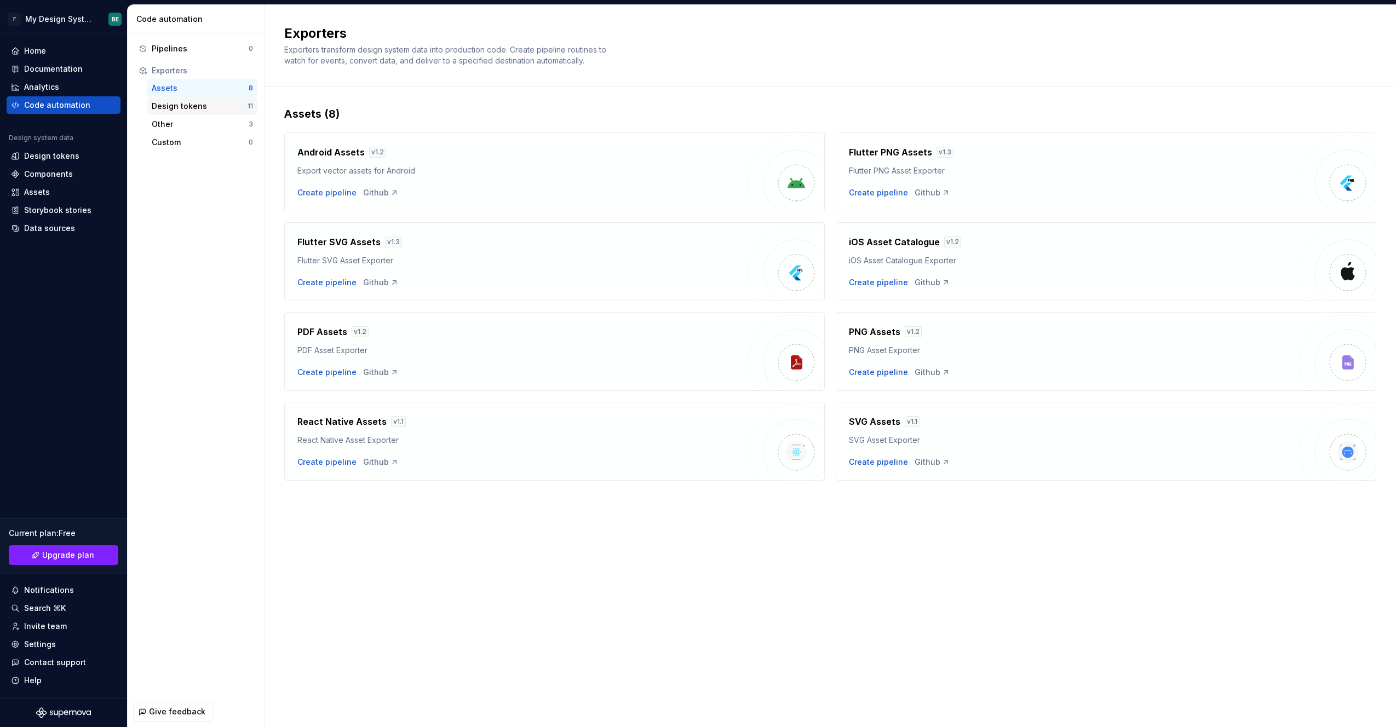
click at [169, 105] on div "Design tokens" at bounding box center [200, 106] width 96 height 11
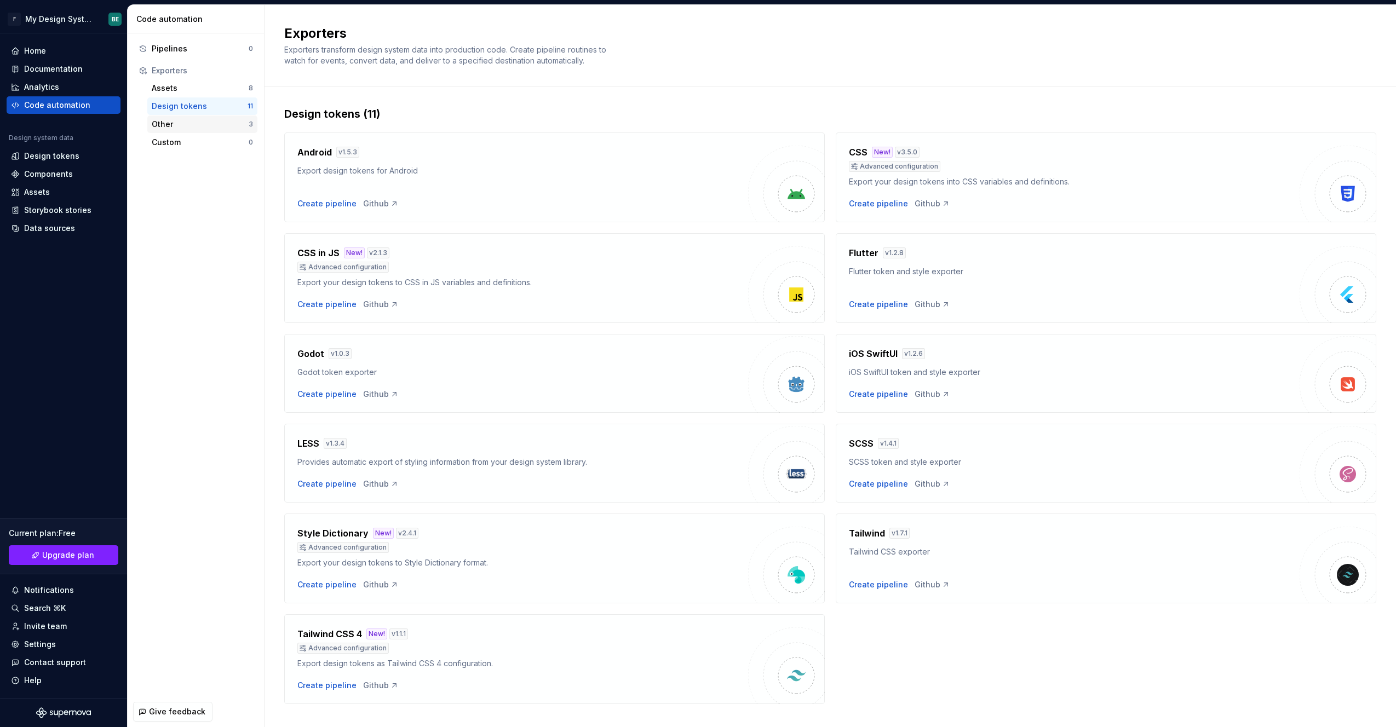
click at [173, 131] on div "Other 3" at bounding box center [202, 125] width 110 height 18
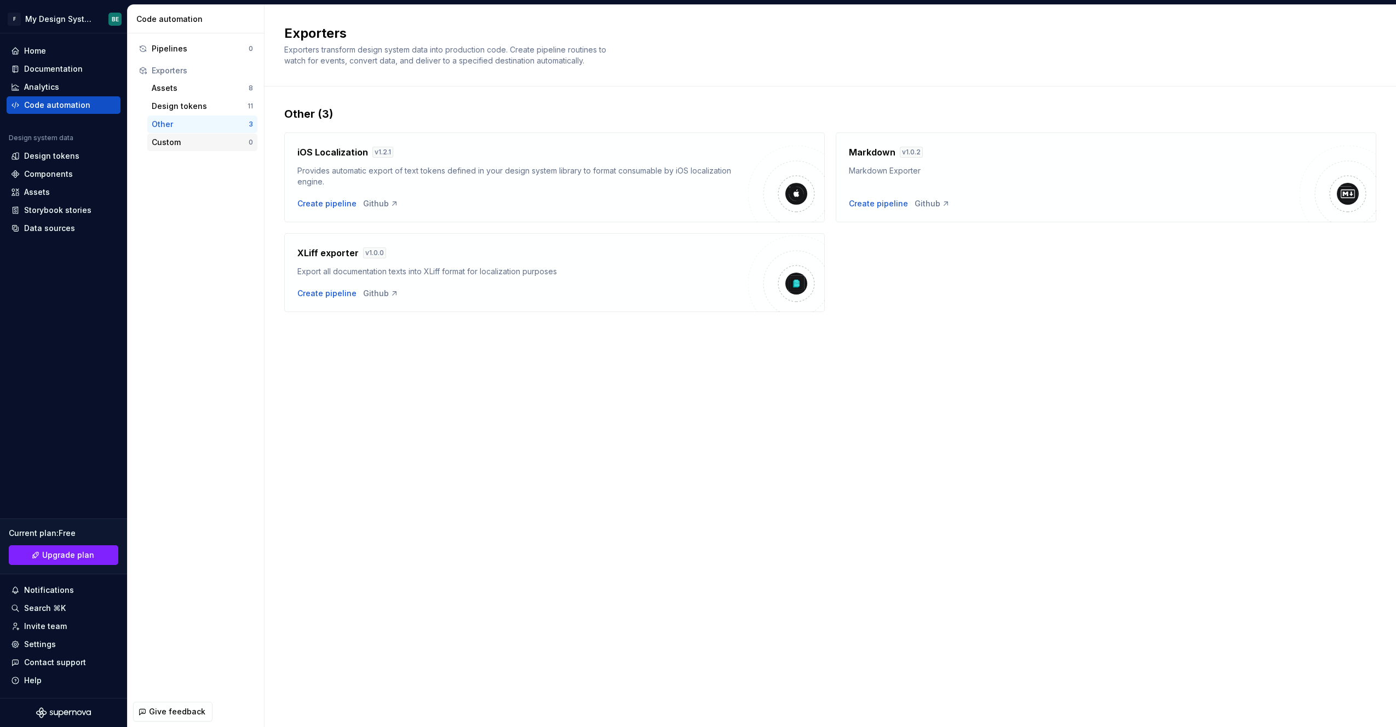
click at [171, 141] on div "Custom" at bounding box center [200, 142] width 97 height 11
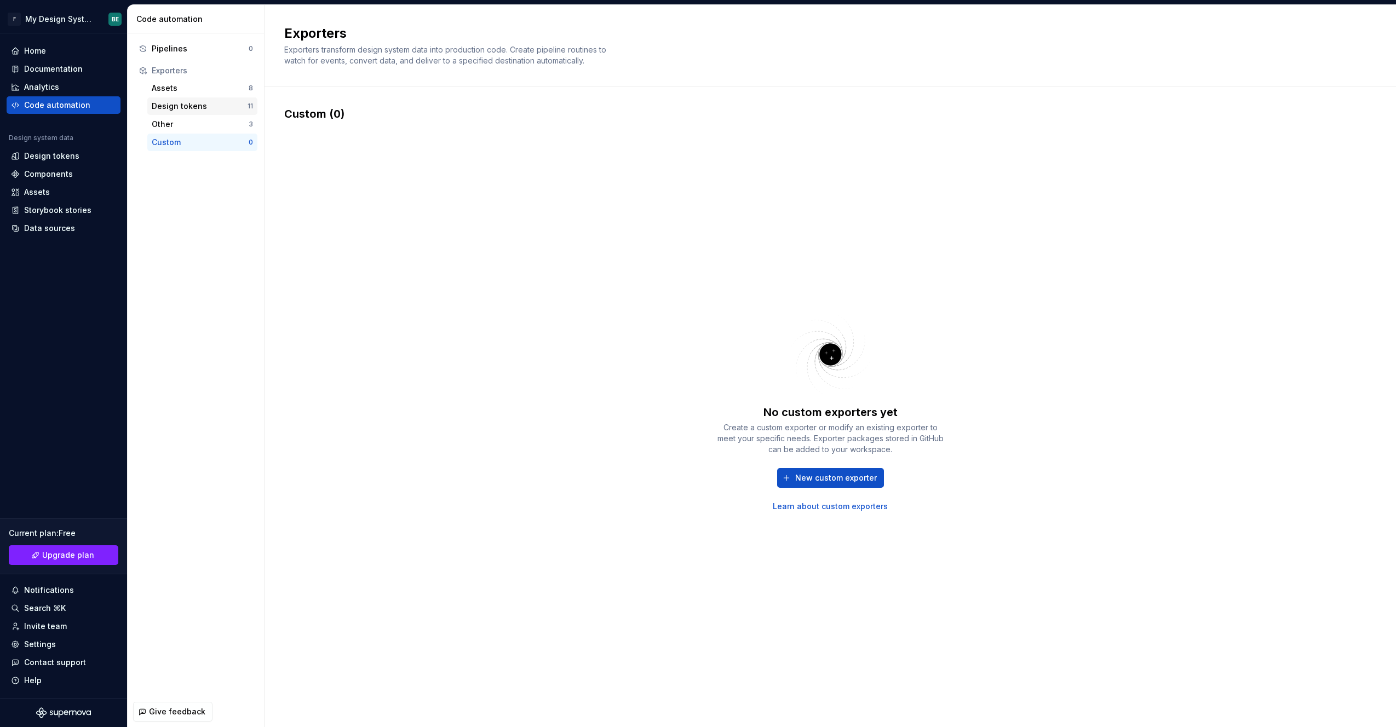
click at [178, 106] on div "Design tokens" at bounding box center [200, 106] width 96 height 11
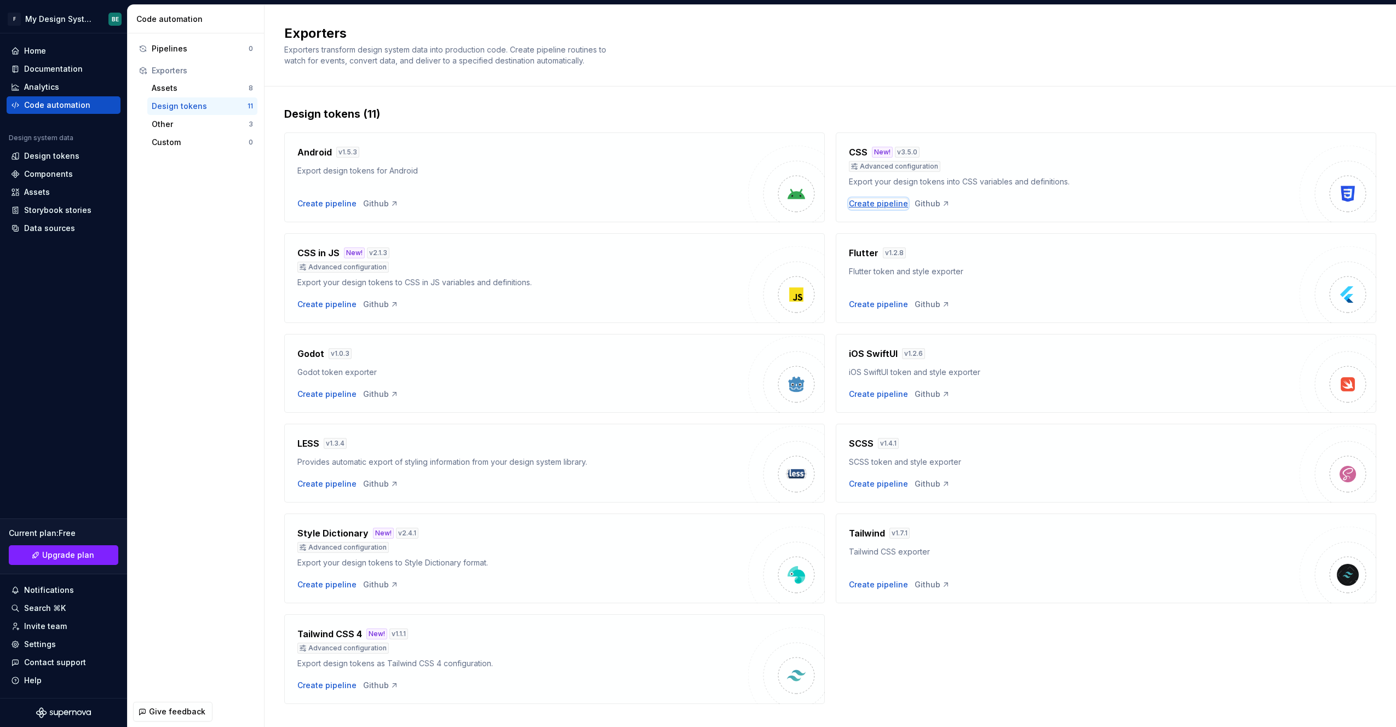
click at [827, 205] on div "Create pipeline" at bounding box center [878, 203] width 59 height 11
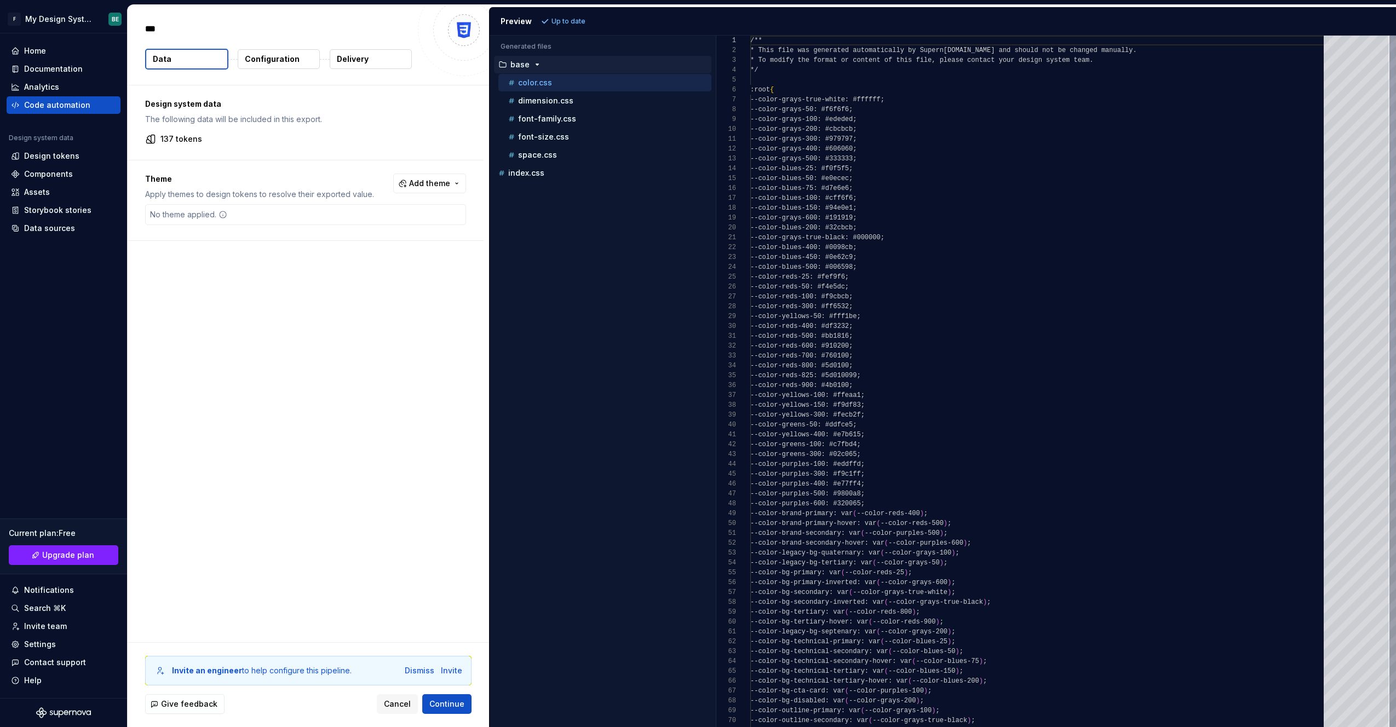
type textarea "*"
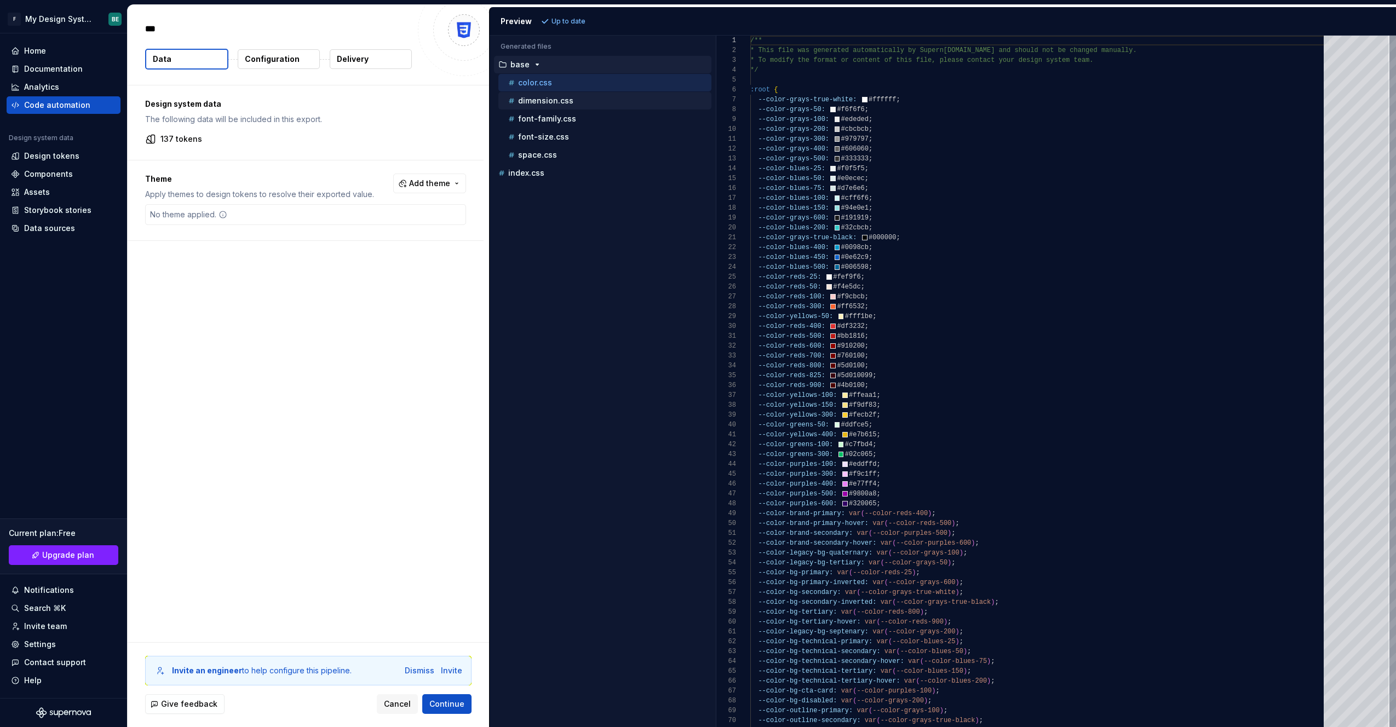
click at [540, 104] on p "dimension.css" at bounding box center [545, 100] width 55 height 9
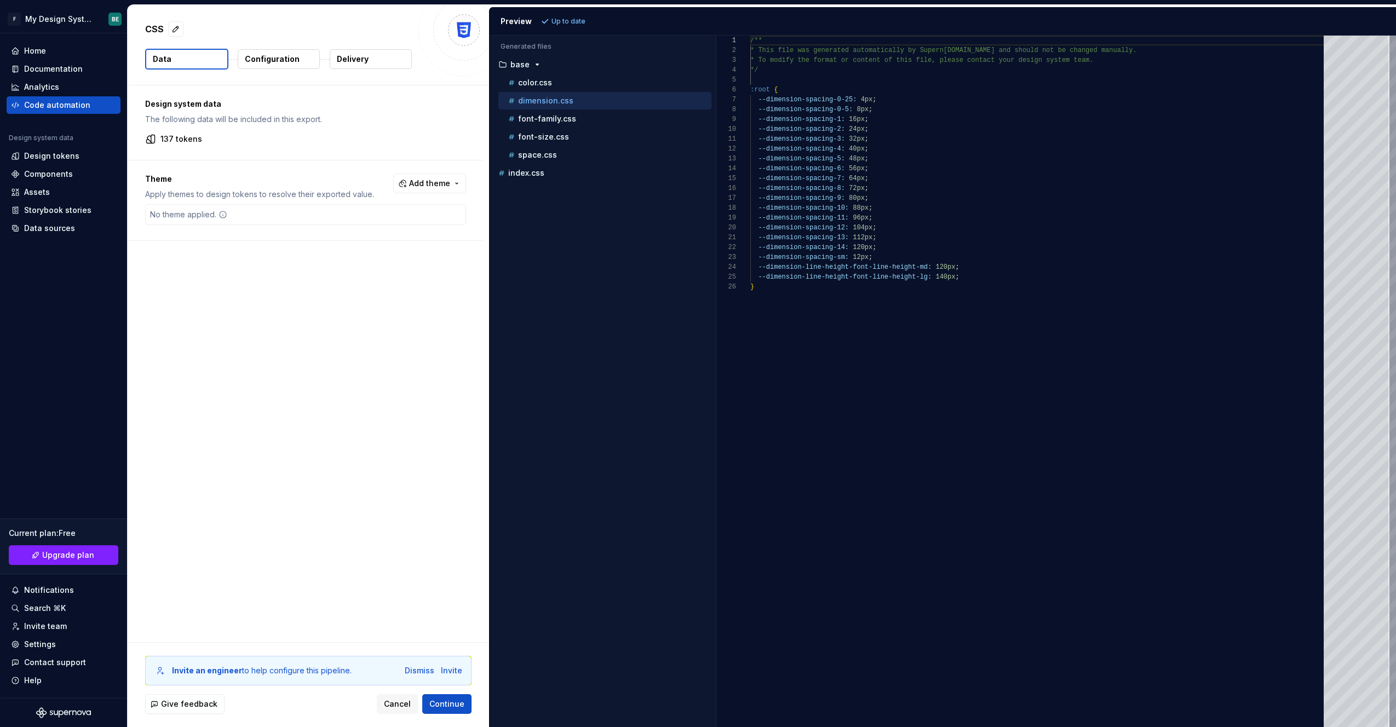
scroll to position [99, 0]
click at [538, 114] on p "font-family.css" at bounding box center [547, 118] width 58 height 9
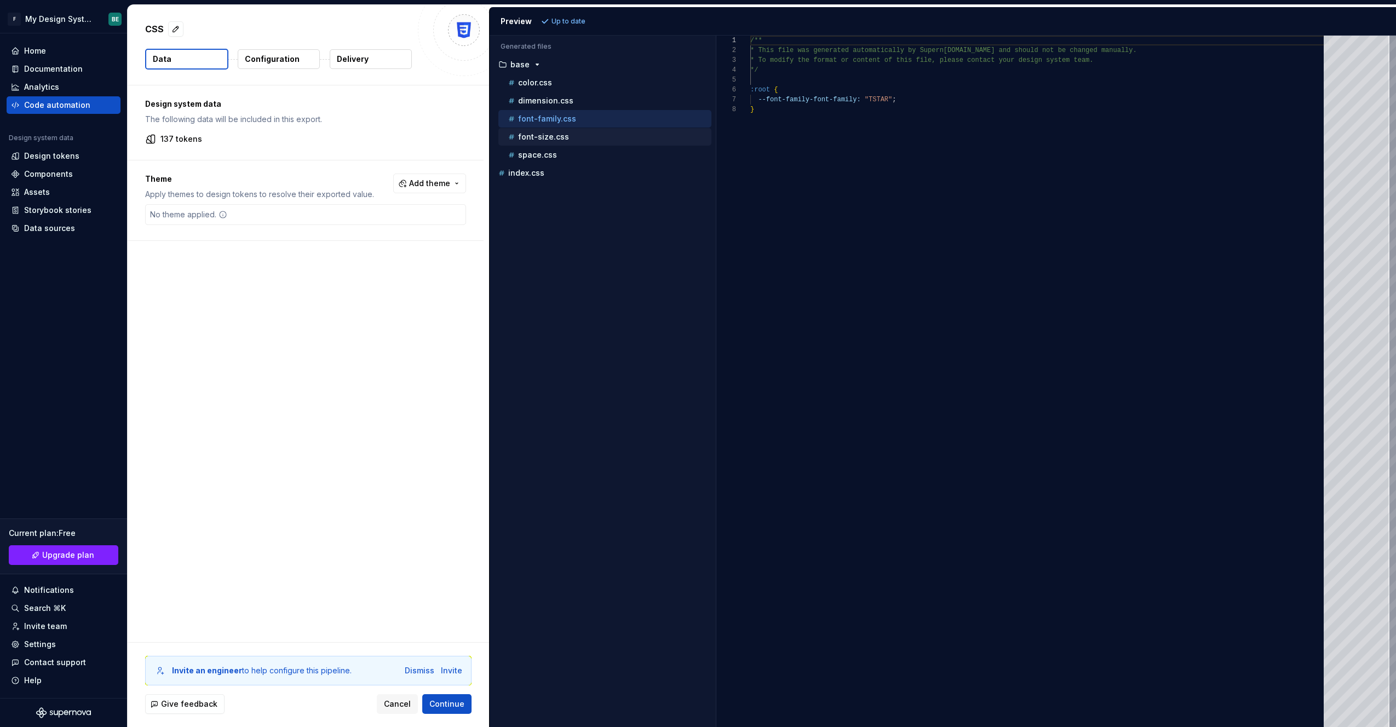
click at [533, 137] on p "font-size.css" at bounding box center [543, 137] width 51 height 9
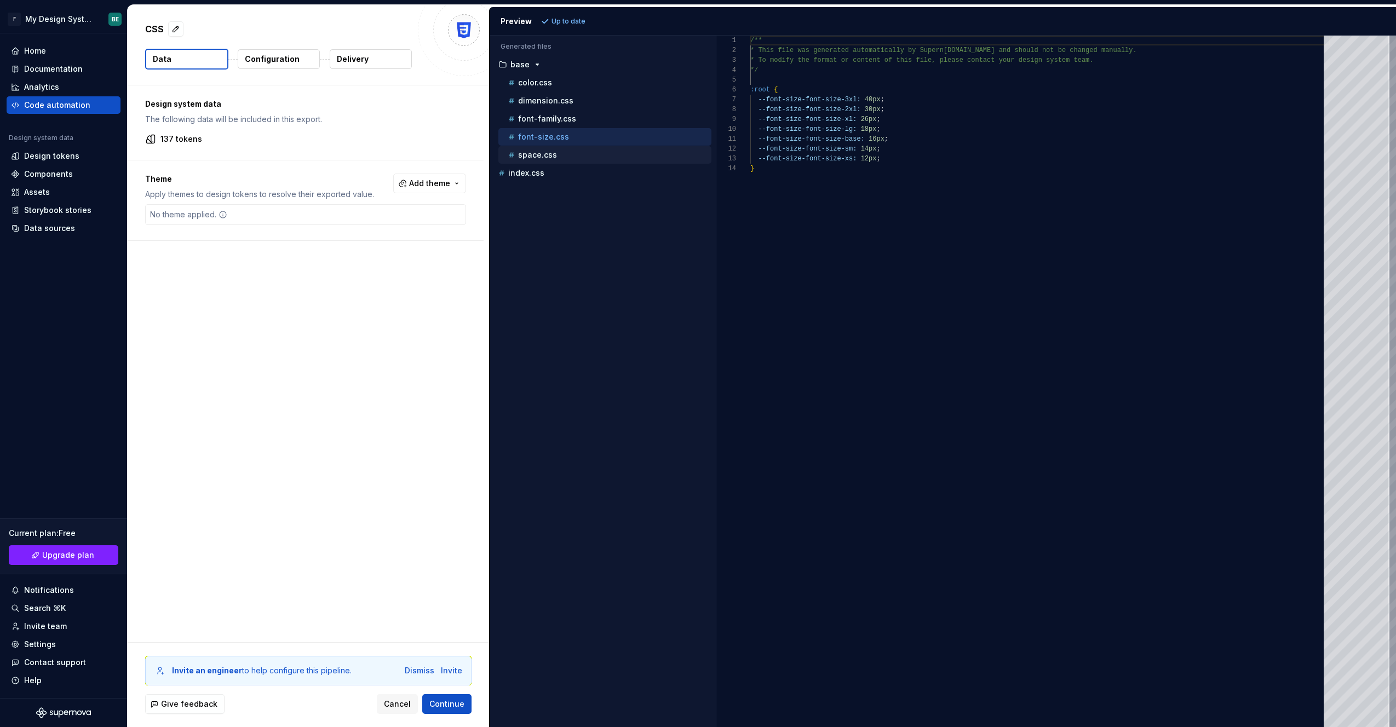
click at [526, 156] on p "space.css" at bounding box center [537, 155] width 39 height 9
click at [523, 169] on p "index.css" at bounding box center [526, 173] width 36 height 9
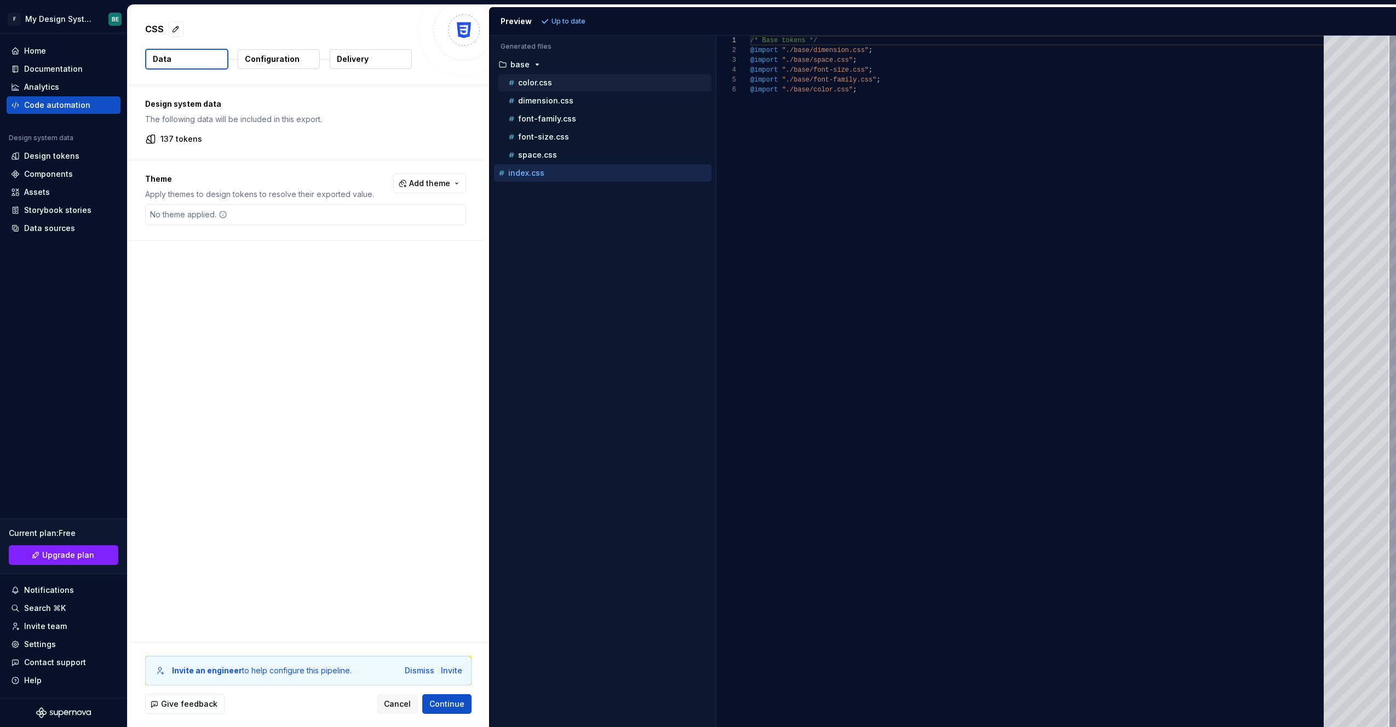
click at [533, 82] on p "color.css" at bounding box center [535, 82] width 34 height 9
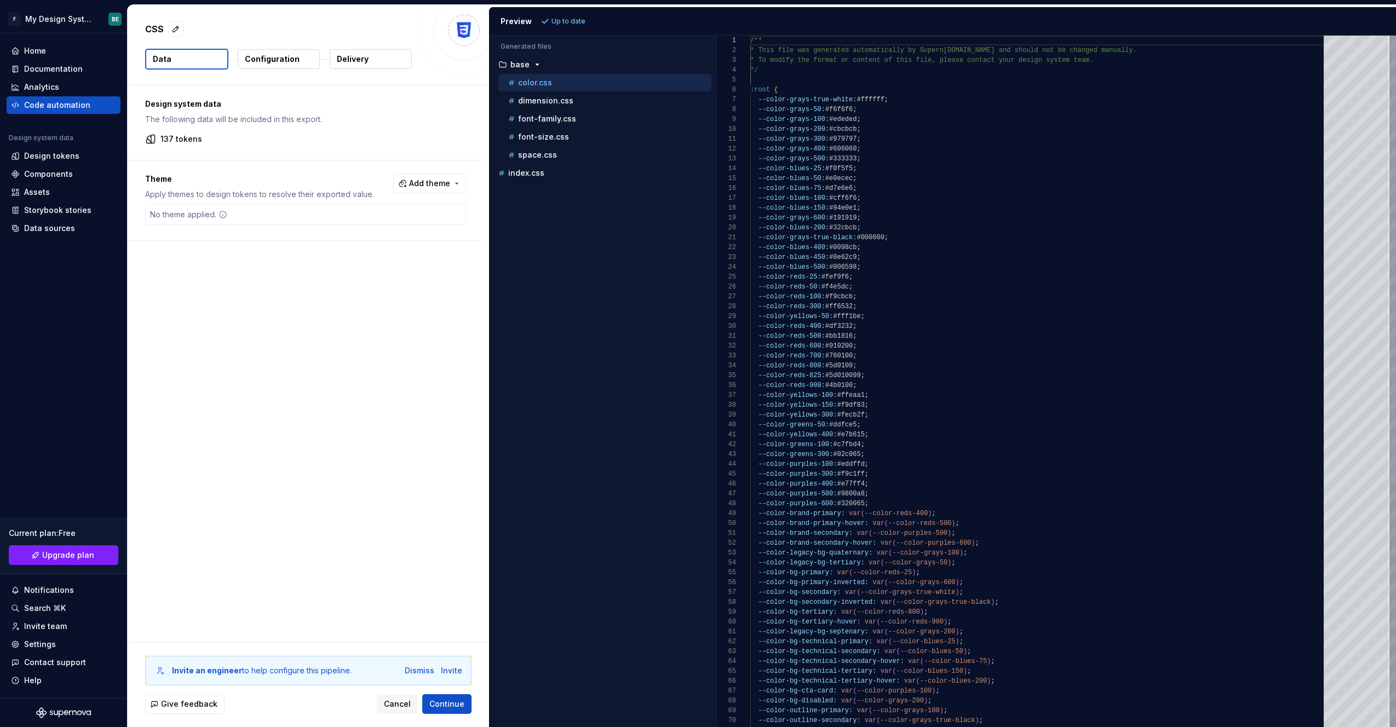
scroll to position [99, 0]
click at [537, 105] on p "dimension.css" at bounding box center [545, 100] width 55 height 9
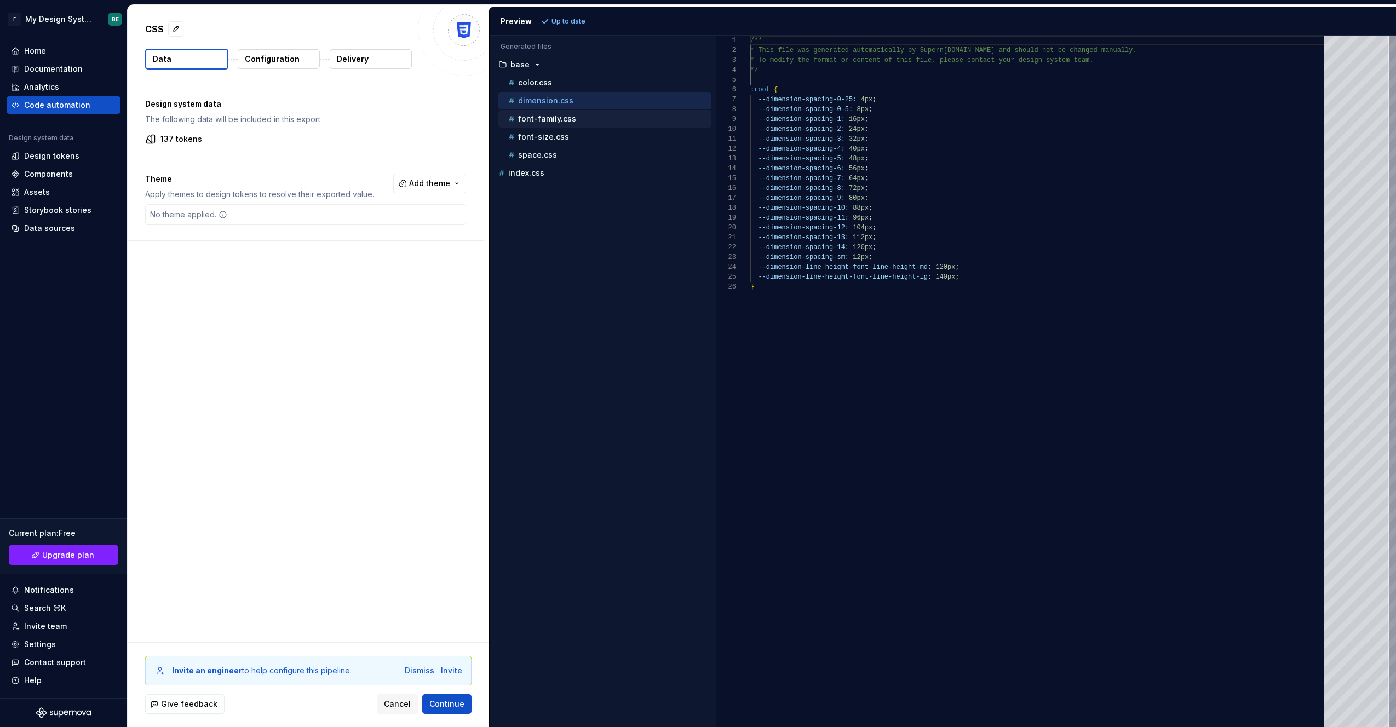
click at [537, 114] on p "font-family.css" at bounding box center [547, 118] width 58 height 9
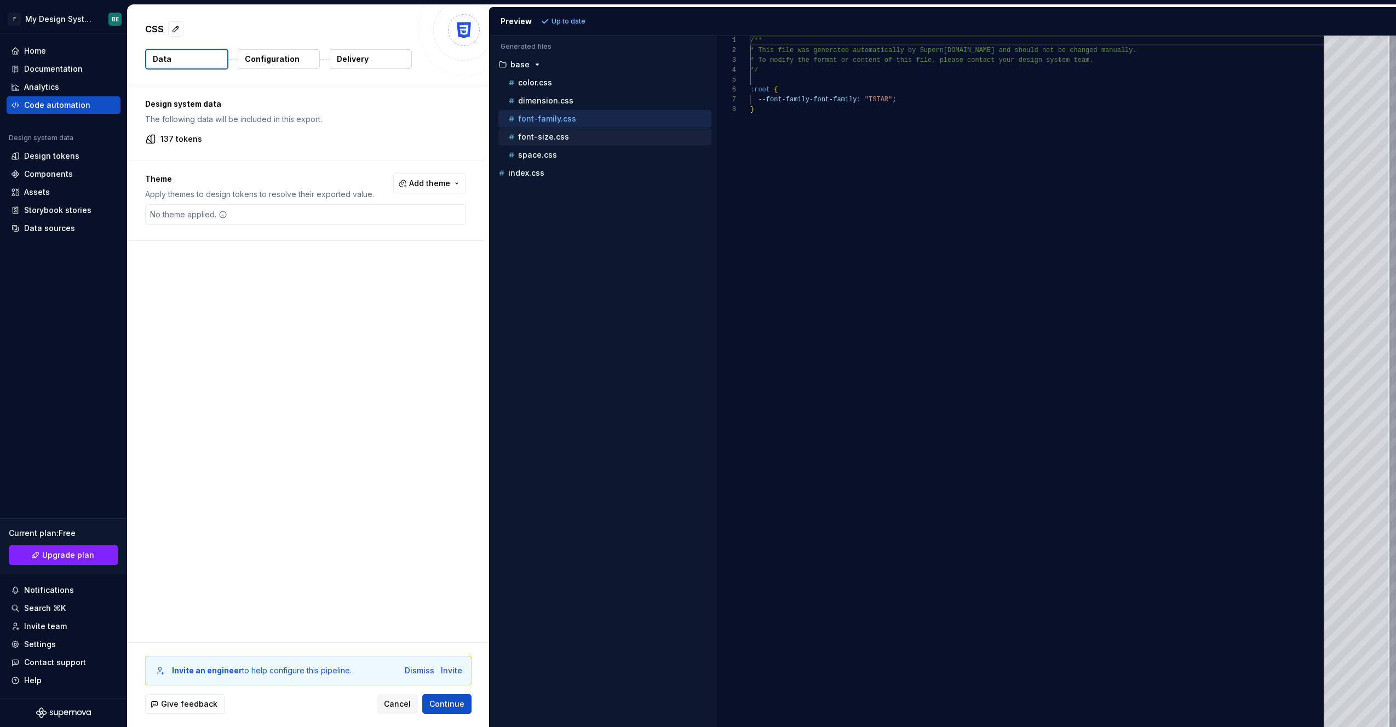
click at [531, 139] on p "font-size.css" at bounding box center [543, 137] width 51 height 9
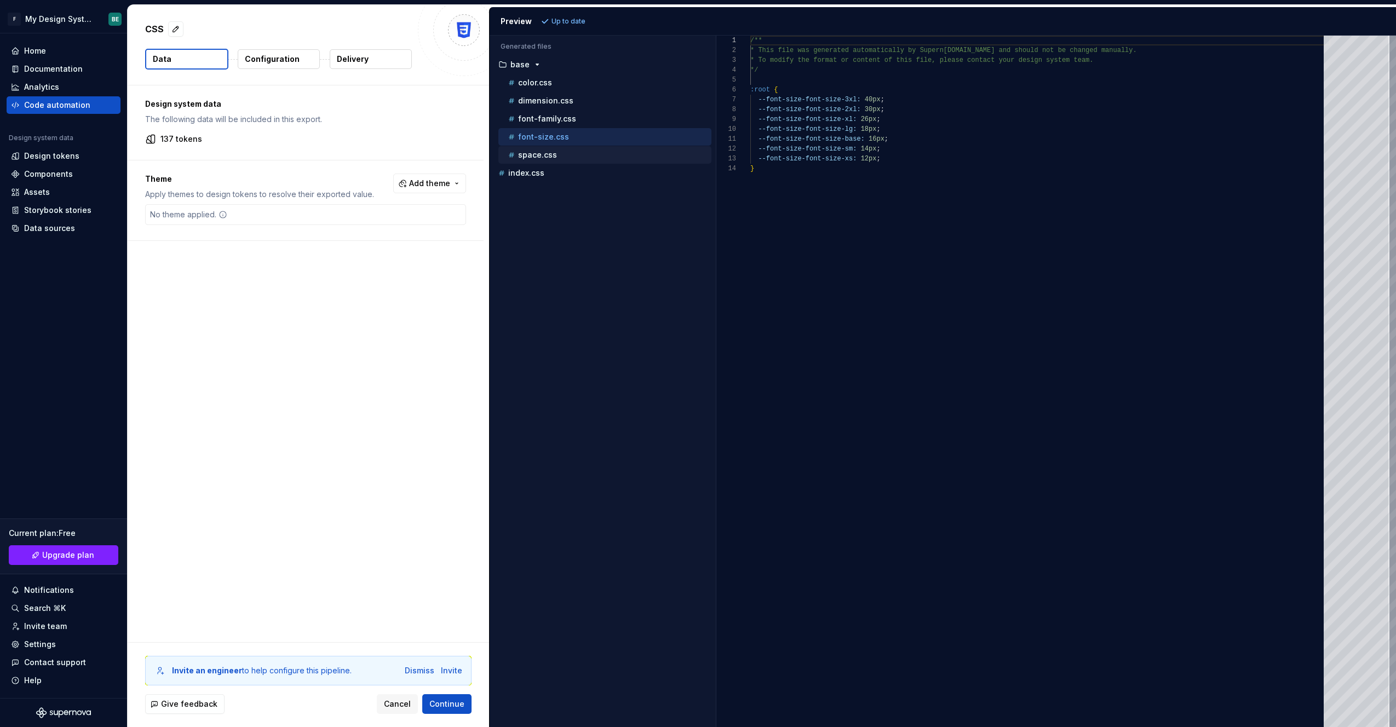
click at [528, 162] on div "space.css" at bounding box center [604, 155] width 213 height 18
click at [532, 157] on p "space.css" at bounding box center [537, 155] width 39 height 9
click at [523, 174] on p "index.css" at bounding box center [526, 173] width 36 height 9
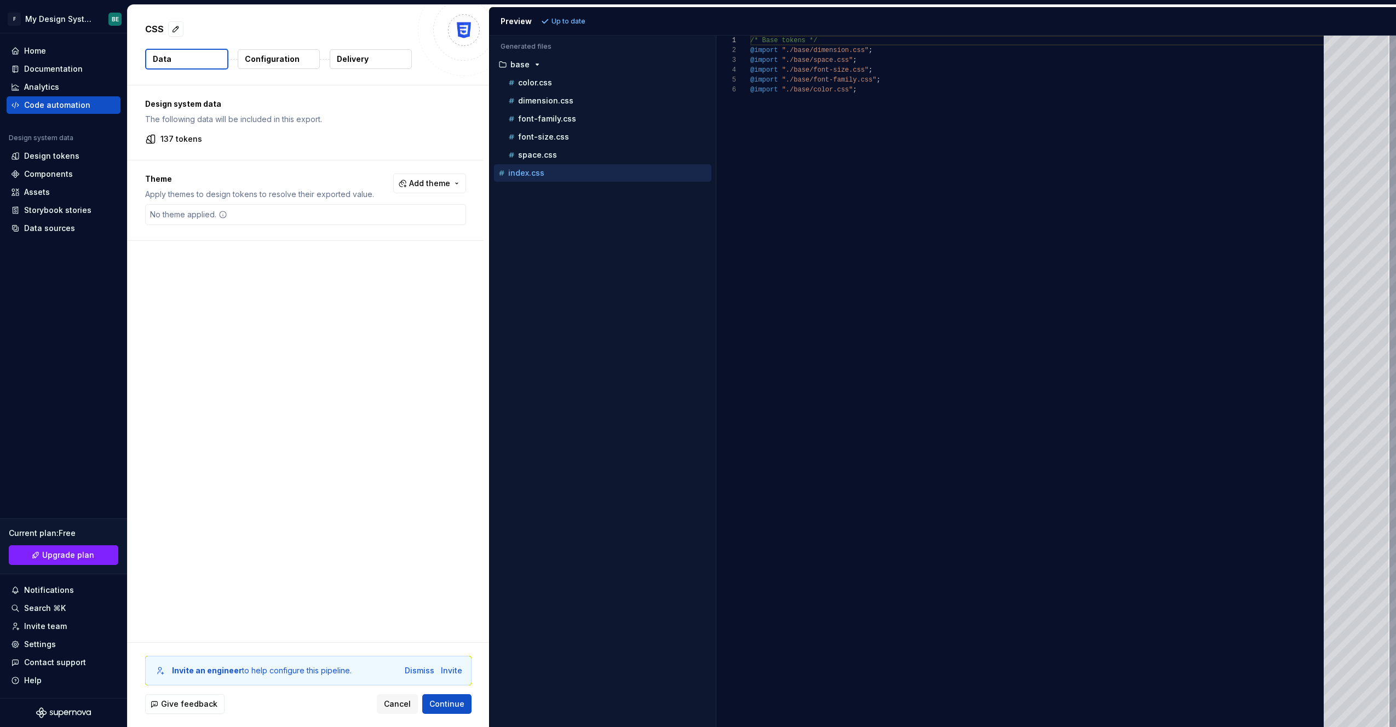
scroll to position [49, 0]
click at [531, 155] on p "space.css" at bounding box center [537, 155] width 39 height 9
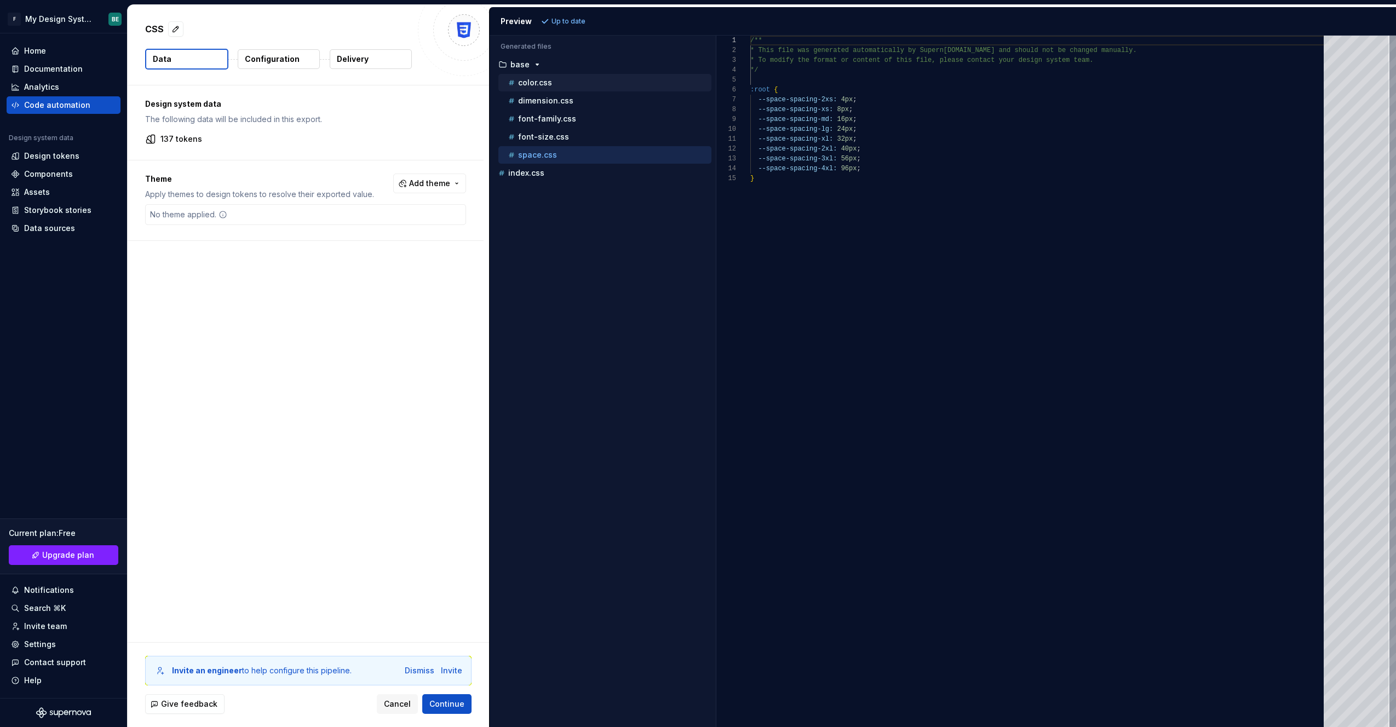
click at [532, 80] on p "color.css" at bounding box center [535, 82] width 34 height 9
type textarea "**********"
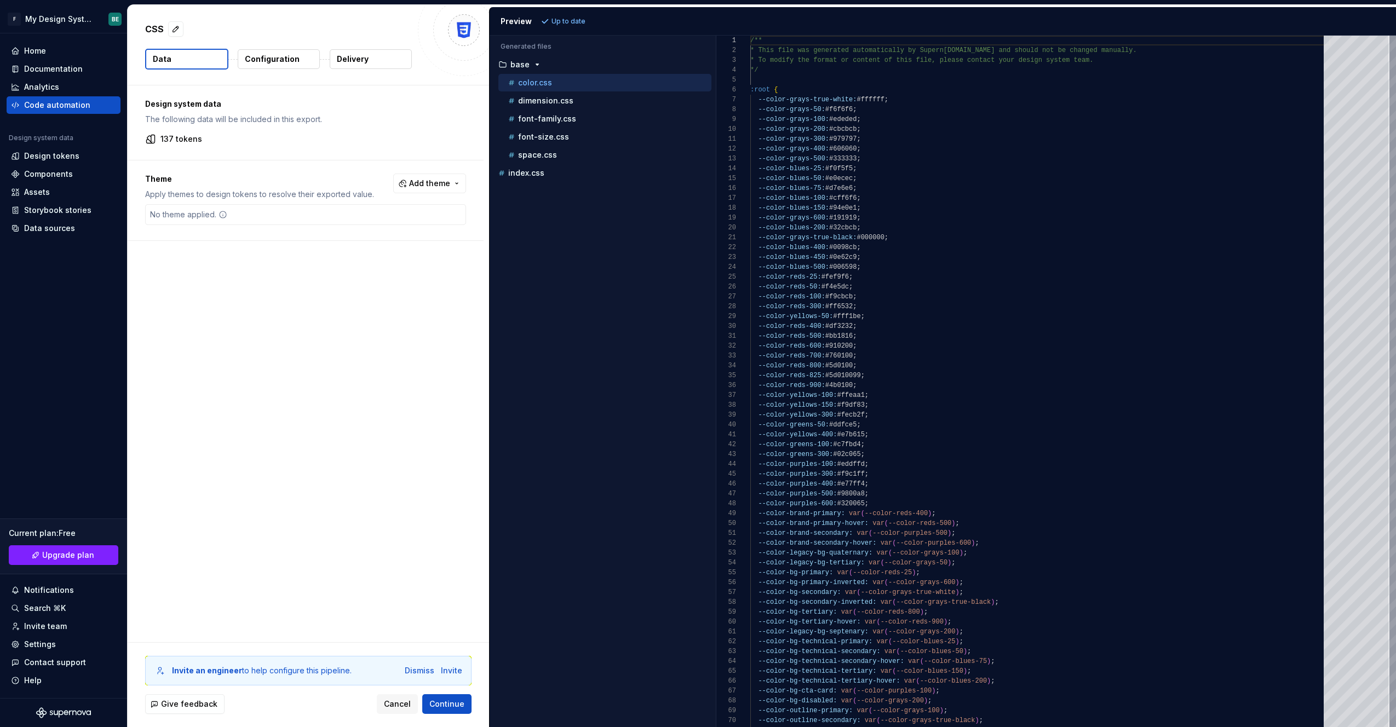
click at [523, 24] on div "Preview" at bounding box center [515, 21] width 31 height 11
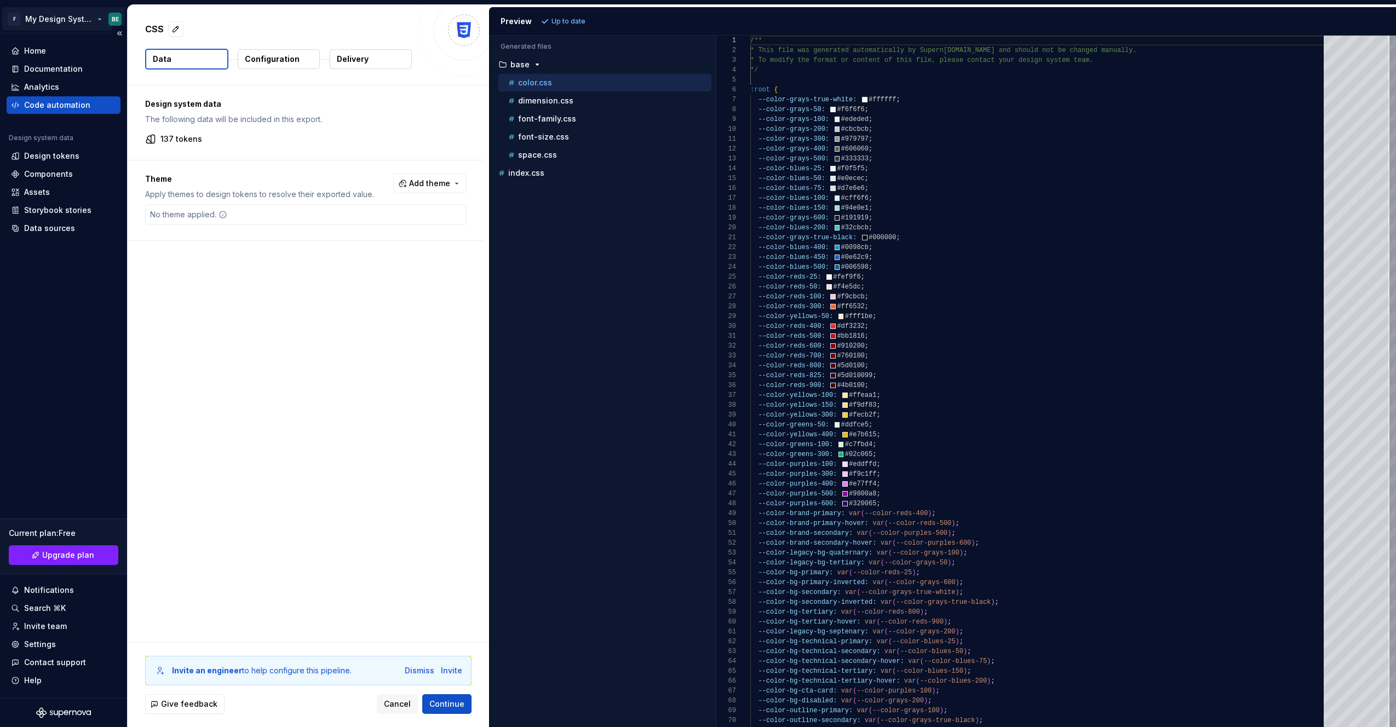
click at [49, 18] on html "F My Design System BE Home Documentation Analytics Code automation Design syste…" at bounding box center [698, 363] width 1396 height 727
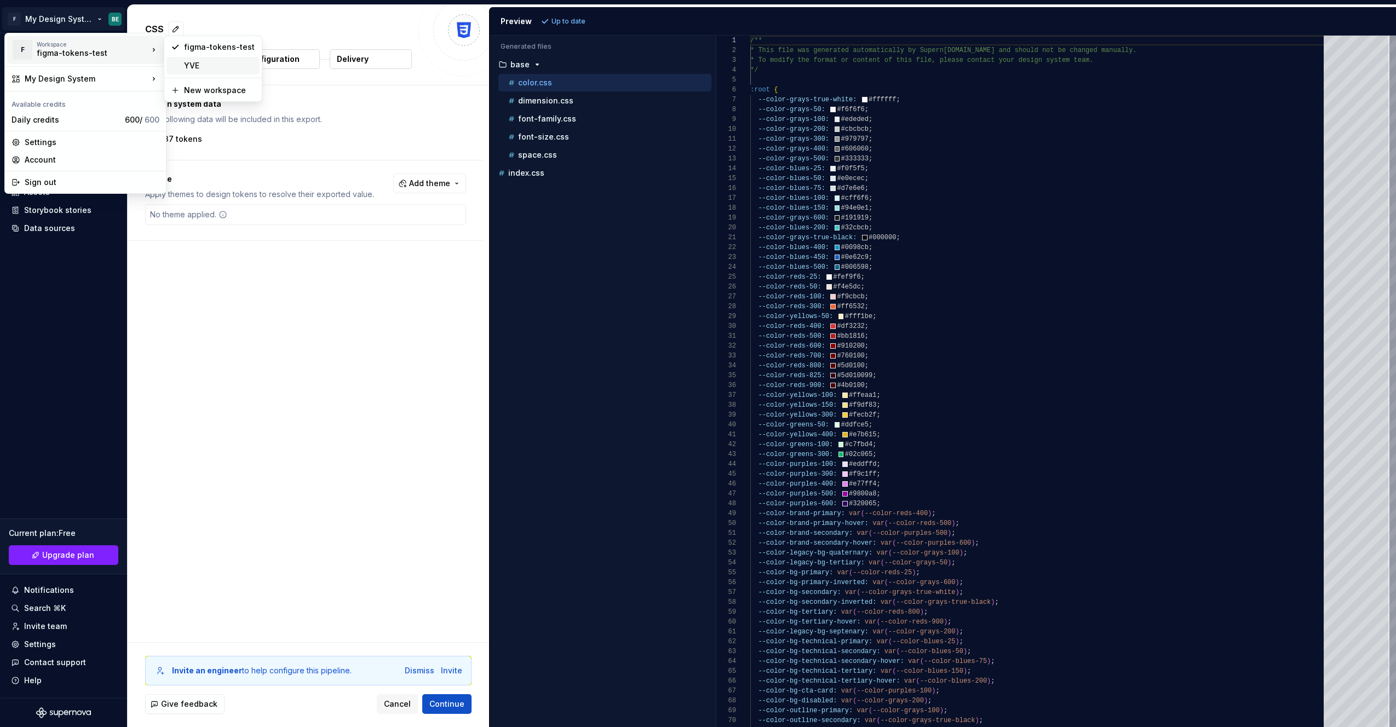
click at [209, 70] on div "YVE" at bounding box center [219, 65] width 71 height 11
